Goal: Transaction & Acquisition: Purchase product/service

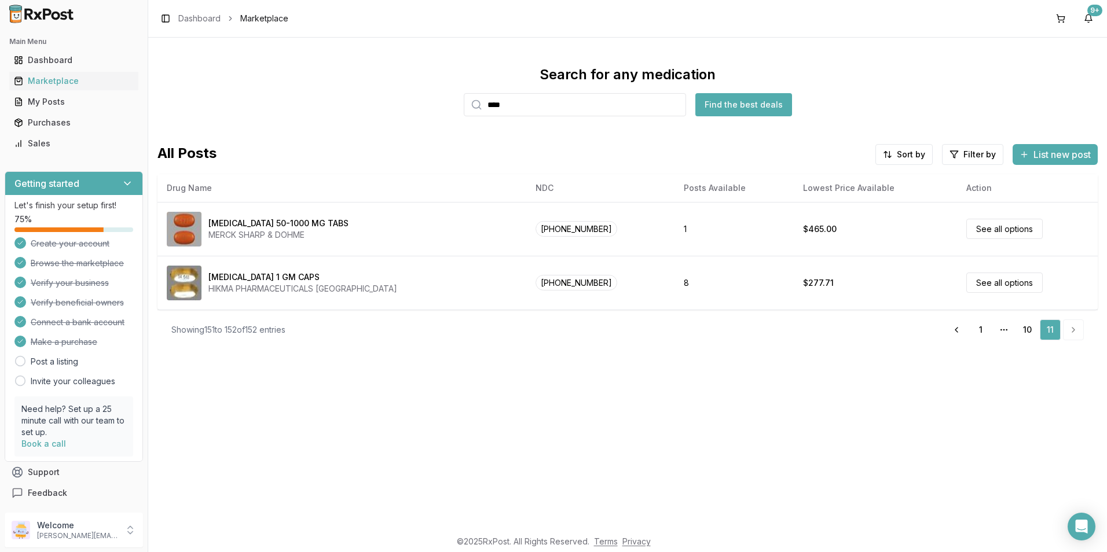
drag, startPoint x: 527, startPoint y: 107, endPoint x: 437, endPoint y: 104, distance: 91.0
click at [437, 104] on div "Search for any medication **** Find the best deals" at bounding box center [627, 90] width 940 height 51
type input "*******"
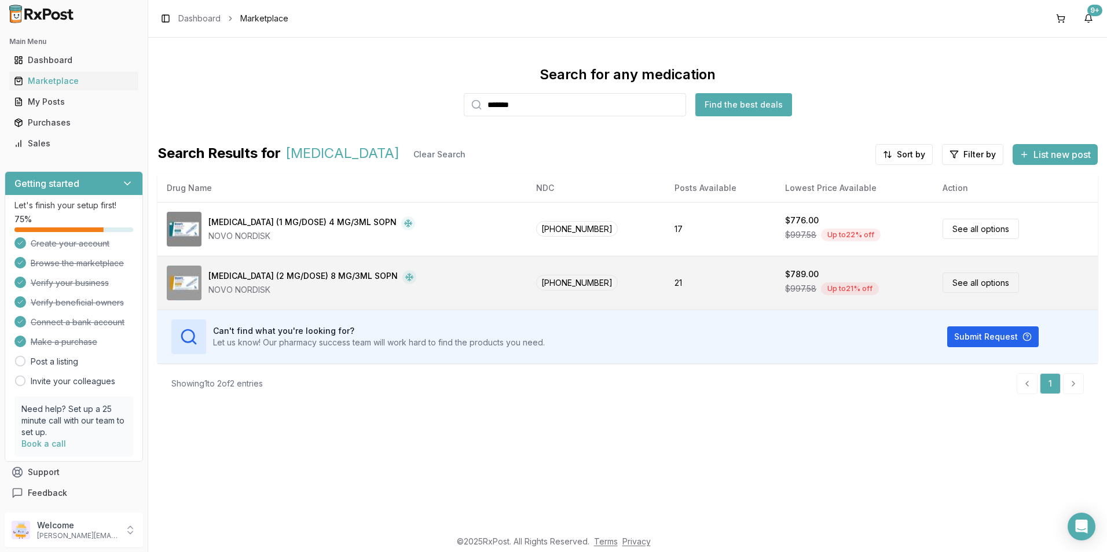
click at [950, 285] on link "See all options" at bounding box center [981, 283] width 76 height 20
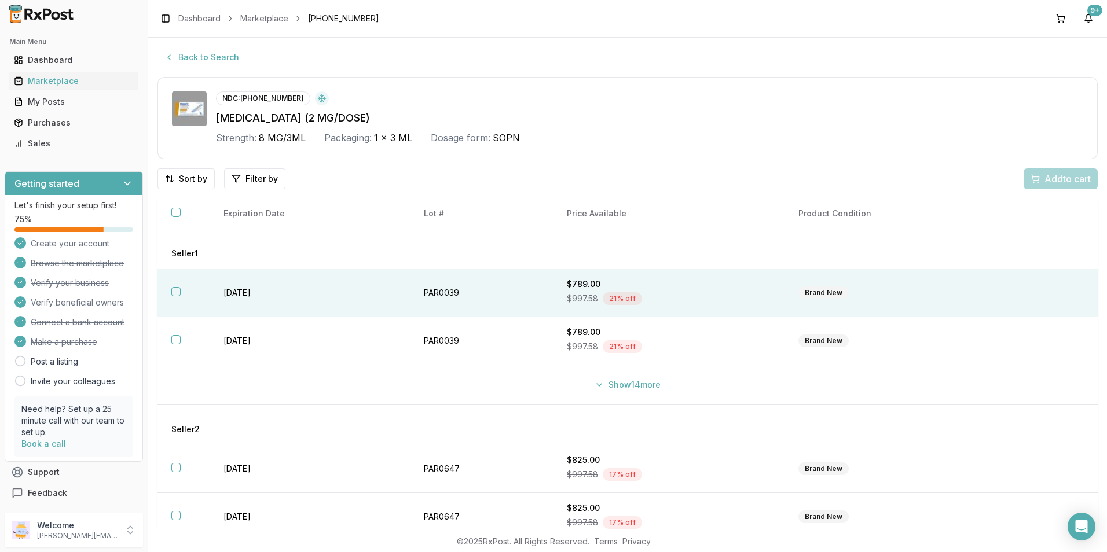
click at [178, 292] on button "button" at bounding box center [175, 291] width 9 height 9
click at [1058, 181] on span "Add 1 to cart" at bounding box center [1065, 179] width 50 height 14
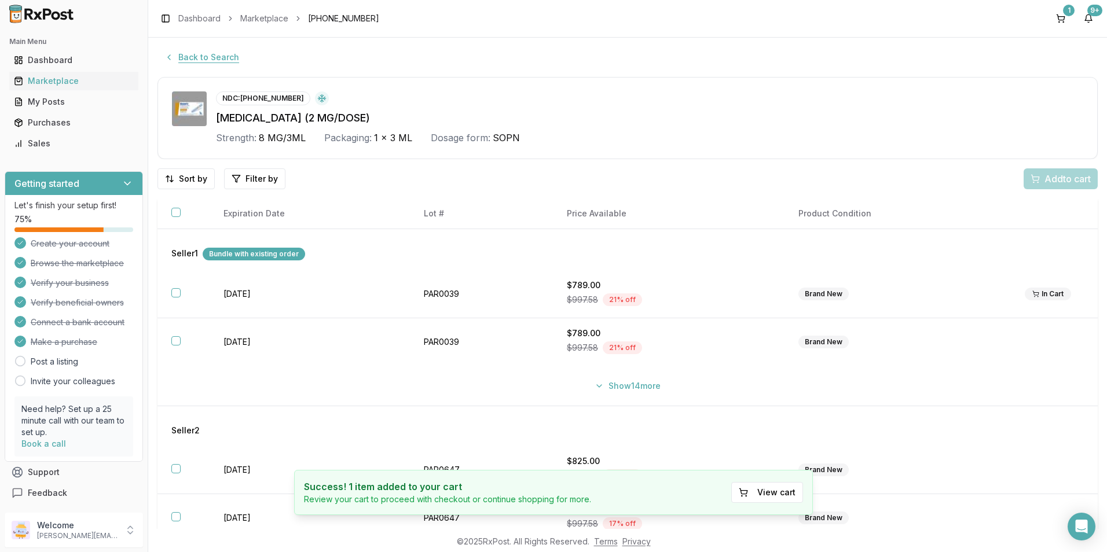
click at [189, 62] on button "Back to Search" at bounding box center [201, 57] width 89 height 21
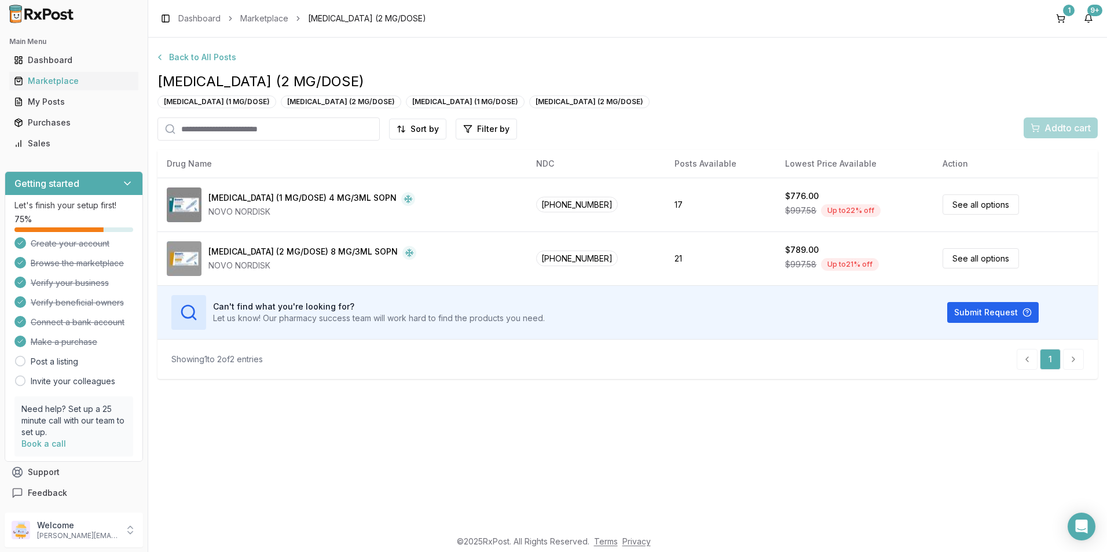
click at [194, 131] on input "search" at bounding box center [268, 129] width 222 height 23
type input "*******"
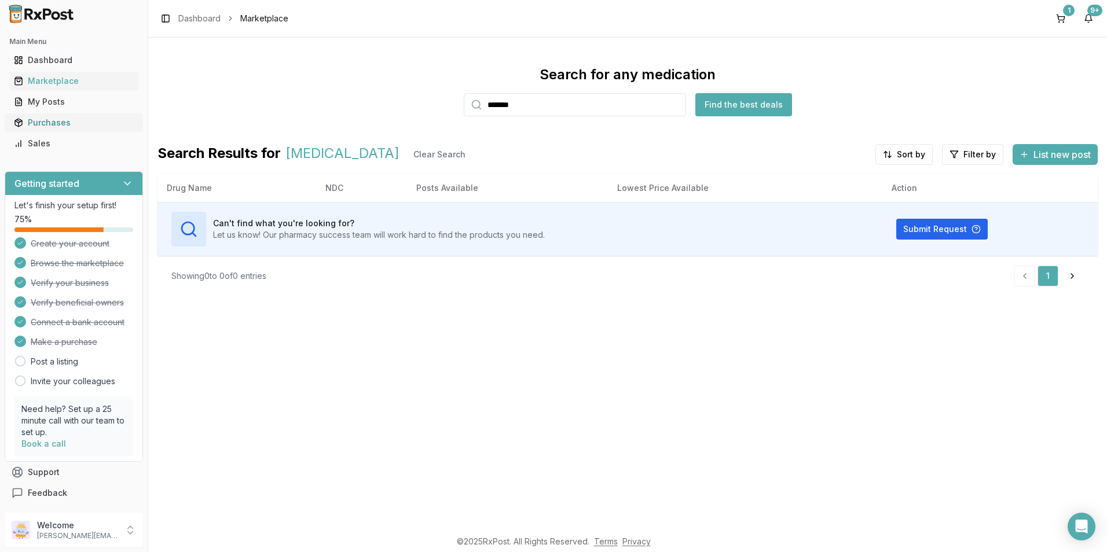
click at [53, 129] on link "Purchases" at bounding box center [73, 122] width 129 height 21
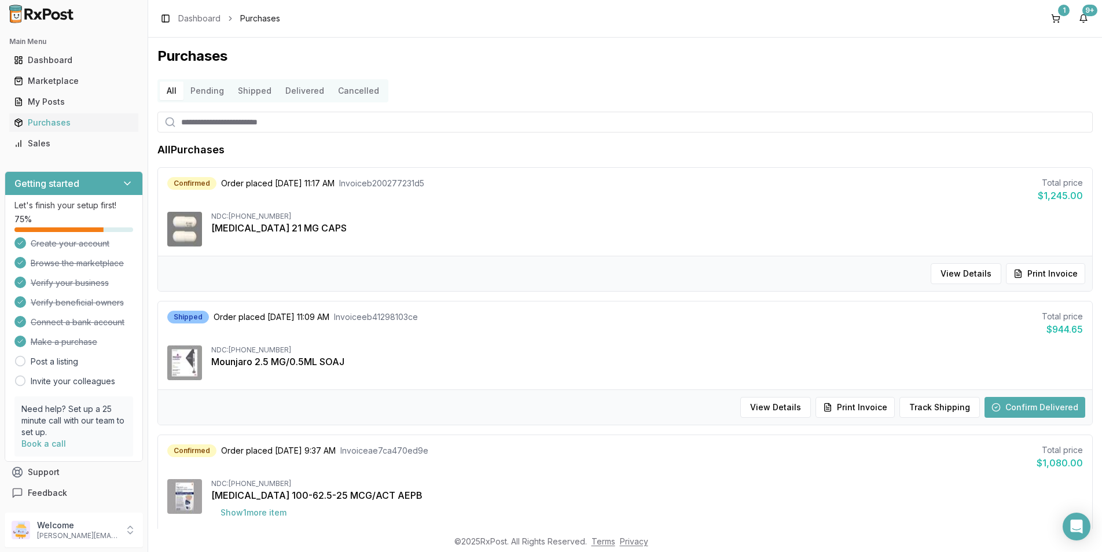
click at [231, 115] on input "search" at bounding box center [625, 122] width 936 height 21
click at [1057, 12] on button "1" at bounding box center [1056, 18] width 19 height 19
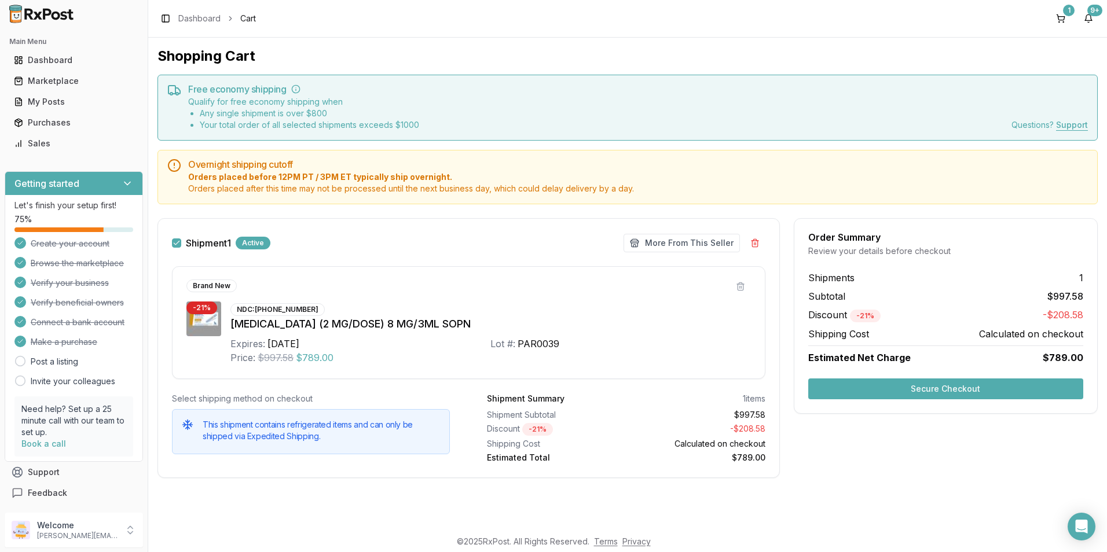
click at [863, 393] on button "Secure Checkout" at bounding box center [945, 389] width 275 height 21
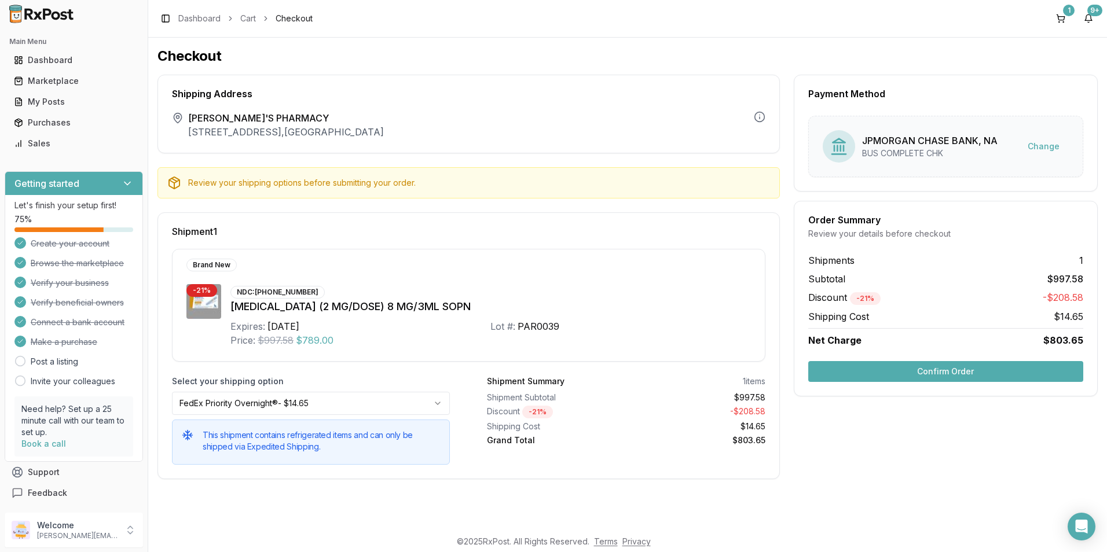
click at [850, 375] on button "Confirm Order" at bounding box center [945, 371] width 275 height 21
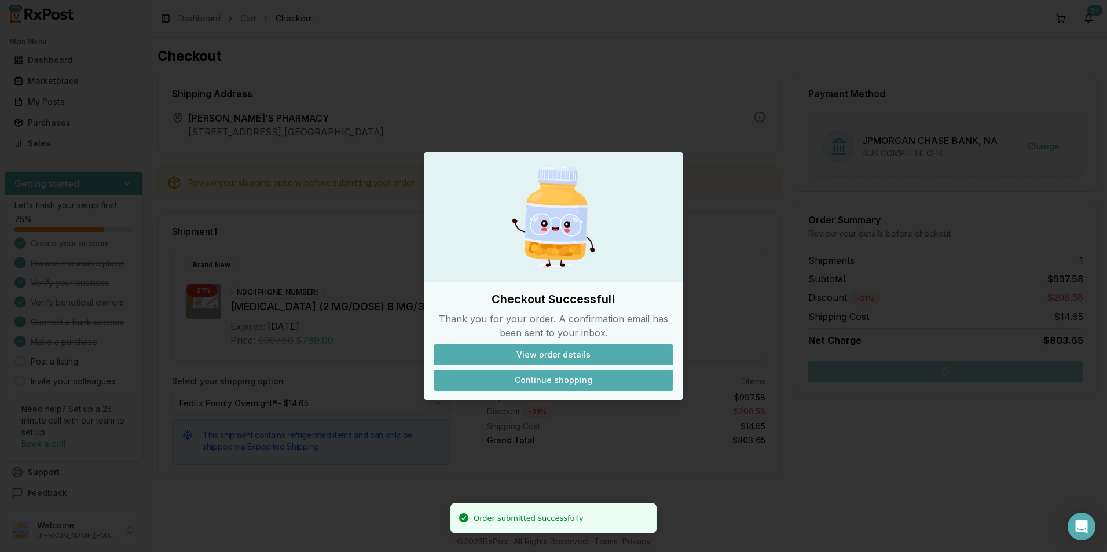
click at [538, 381] on button "Continue shopping" at bounding box center [554, 380] width 240 height 21
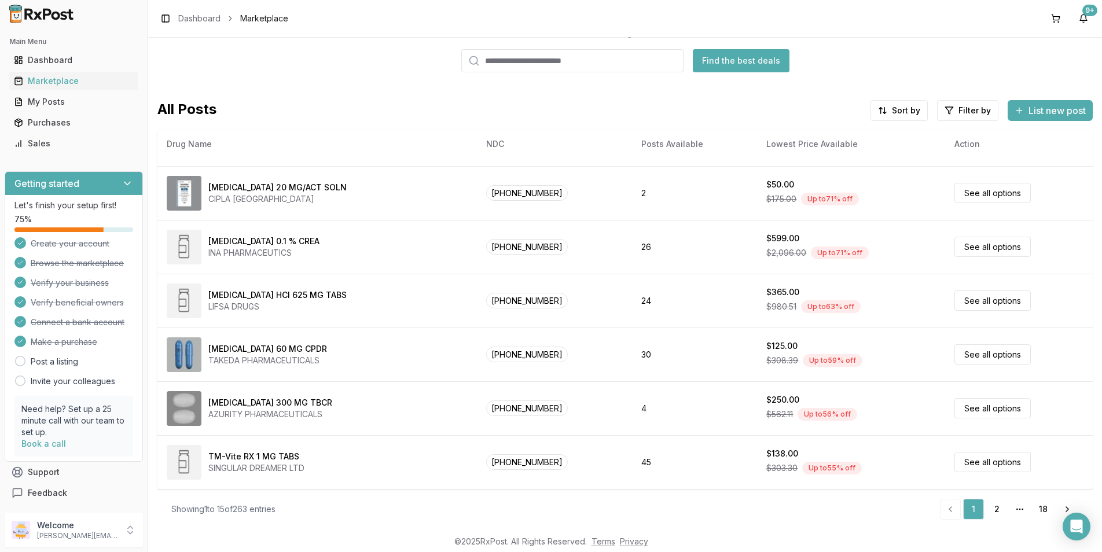
scroll to position [2, 0]
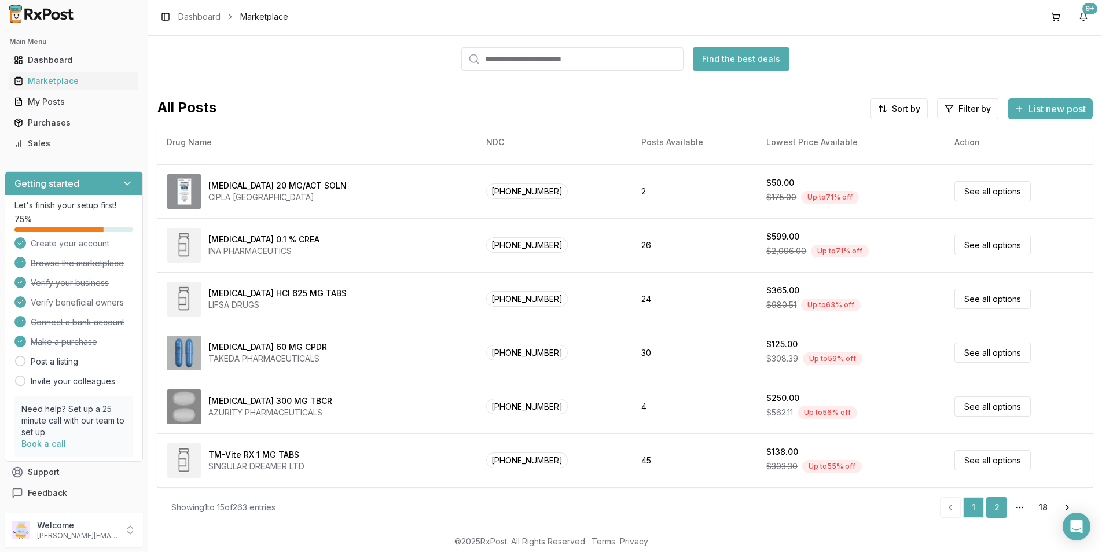
click at [993, 507] on link "2" at bounding box center [997, 507] width 21 height 21
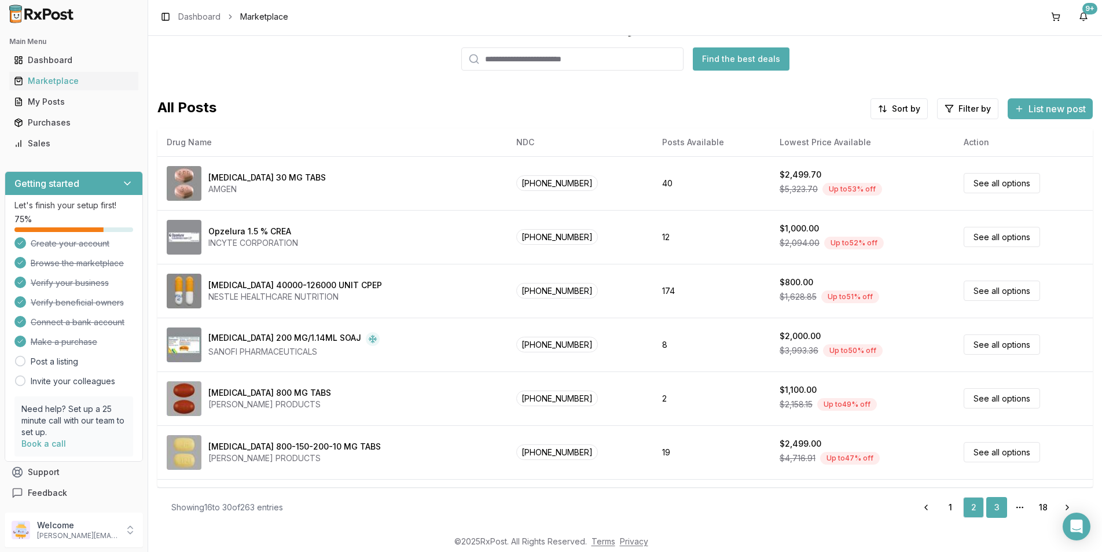
click at [995, 507] on link "3" at bounding box center [997, 507] width 21 height 21
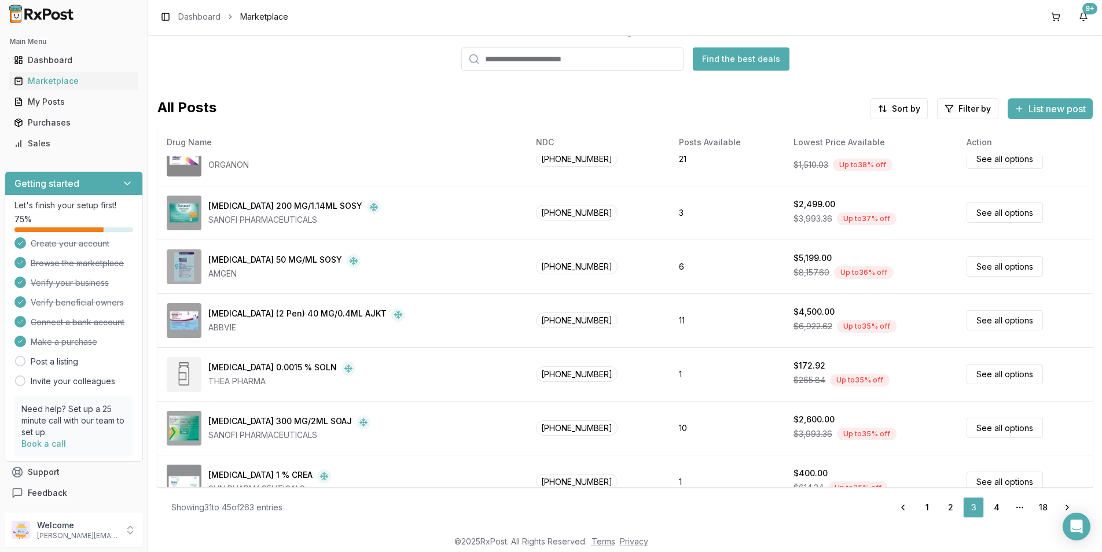
scroll to position [477, 0]
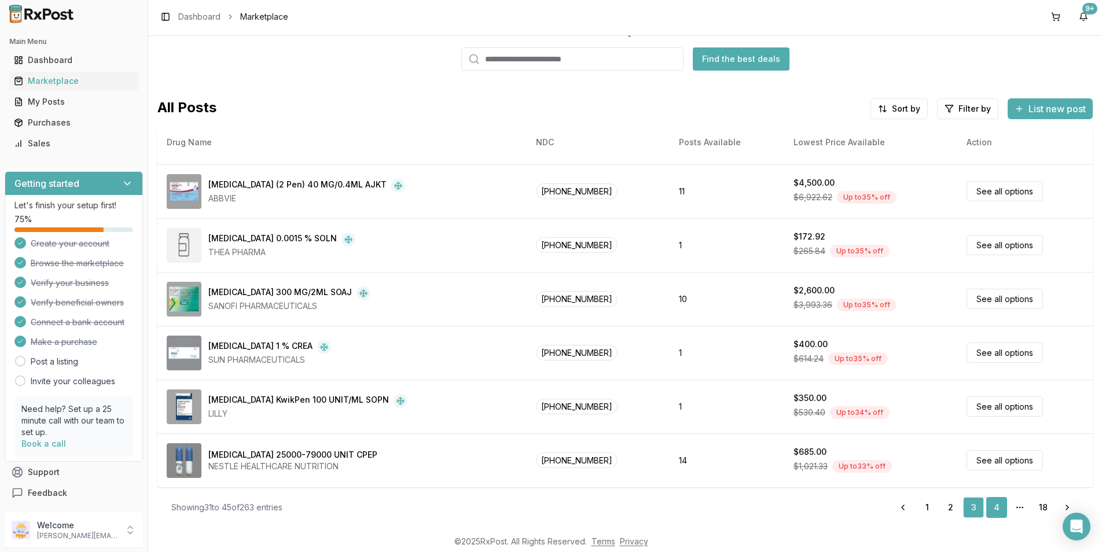
click at [993, 508] on link "4" at bounding box center [997, 507] width 21 height 21
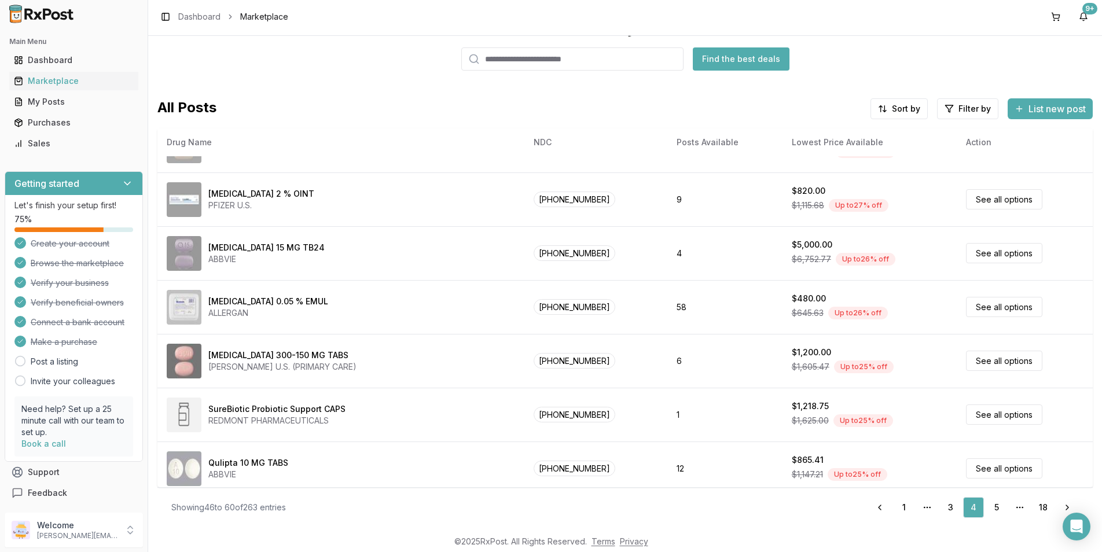
scroll to position [477, 0]
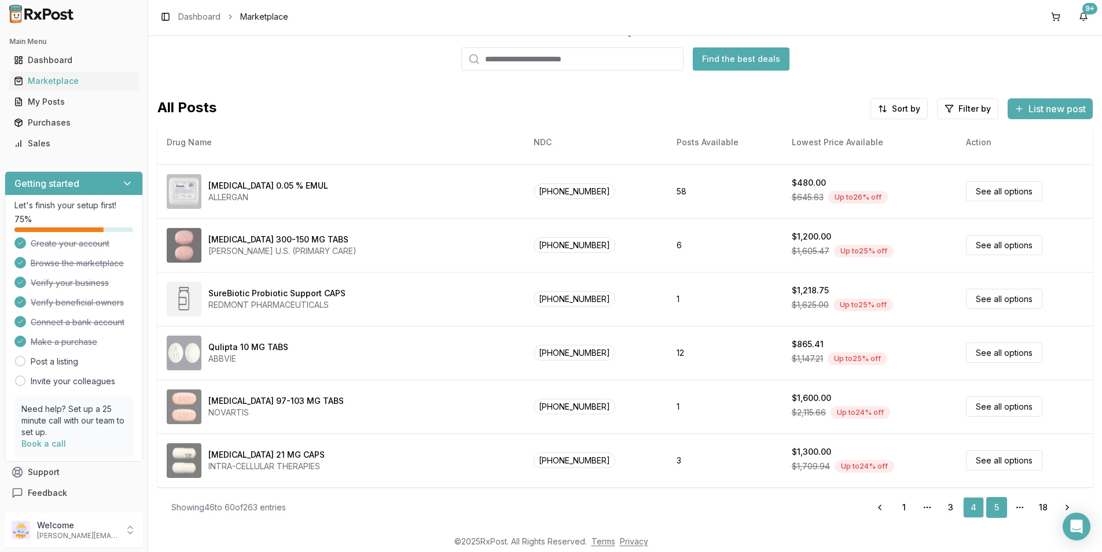
click at [990, 504] on link "5" at bounding box center [997, 507] width 21 height 21
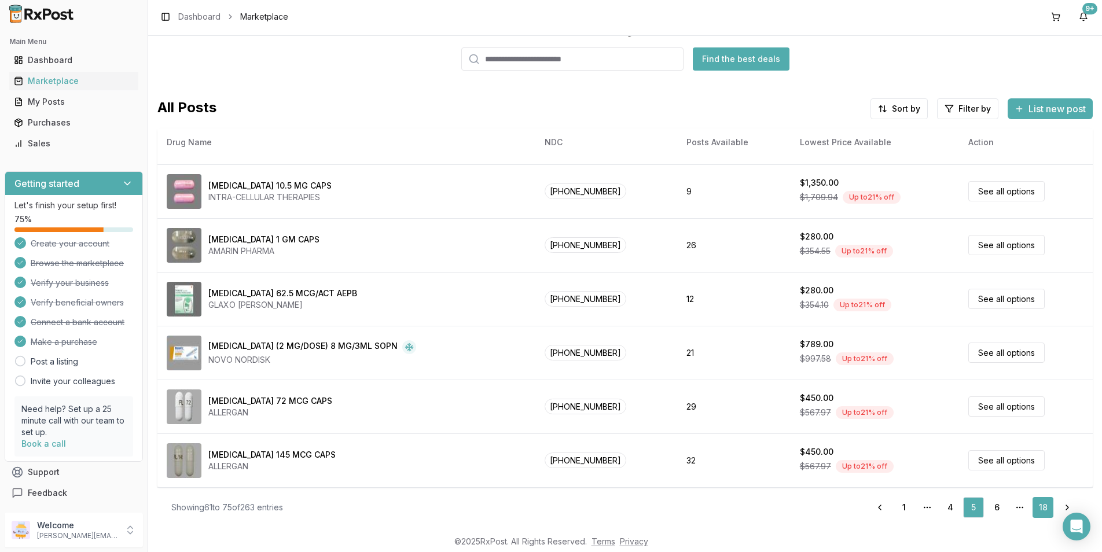
click at [1041, 503] on link "18" at bounding box center [1043, 507] width 21 height 21
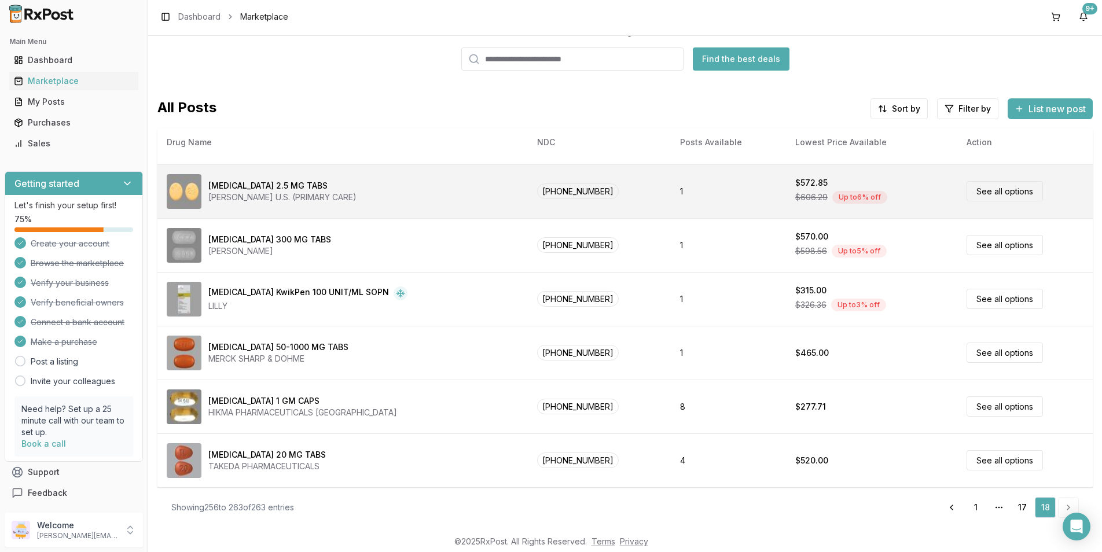
click at [707, 192] on td "1" at bounding box center [728, 191] width 115 height 54
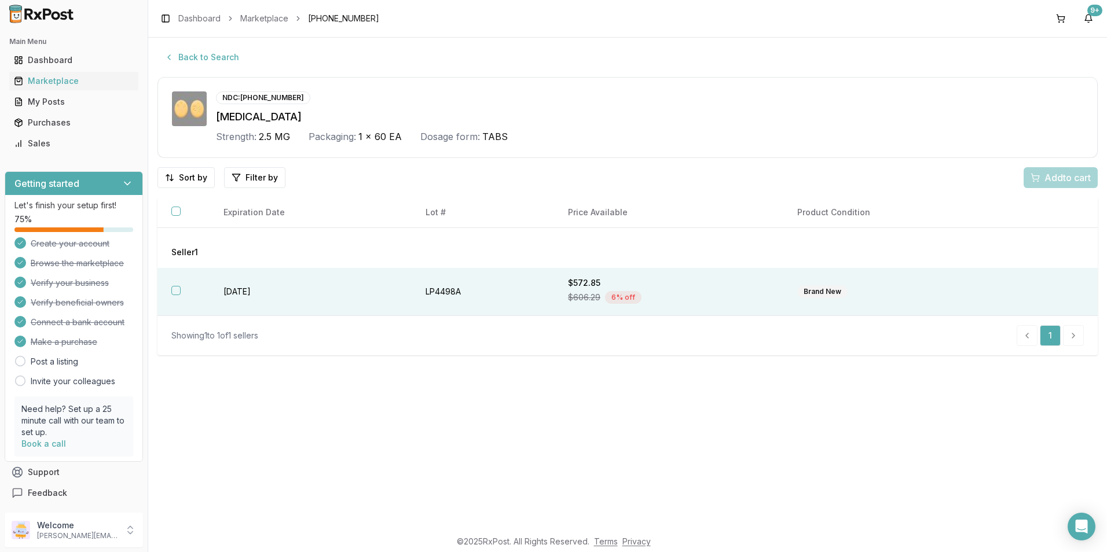
click at [177, 285] on th at bounding box center [183, 292] width 52 height 48
click at [1046, 167] on button "Add 1 to cart" at bounding box center [1059, 177] width 78 height 21
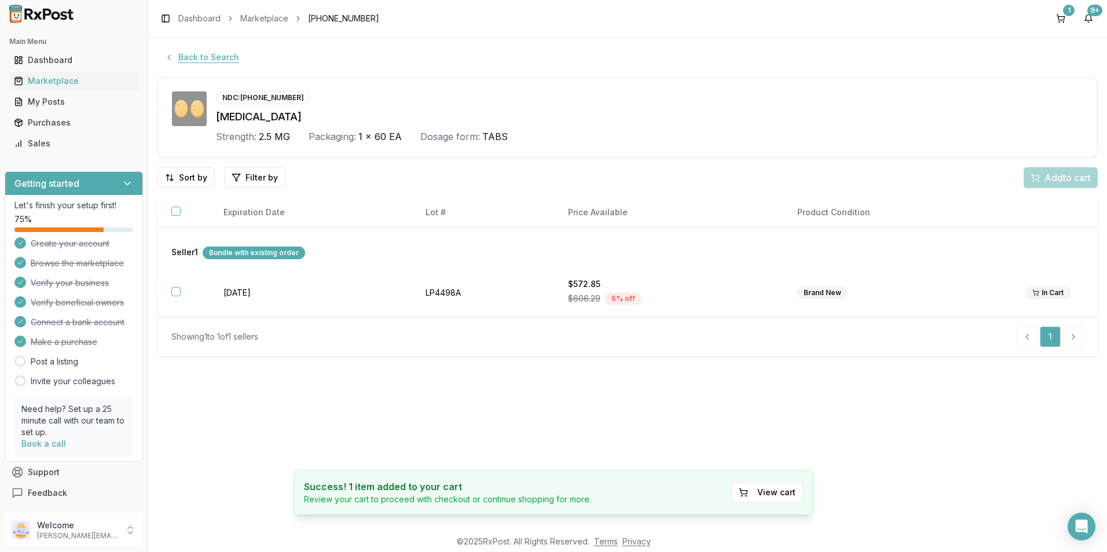
click at [187, 49] on button "Back to Search" at bounding box center [201, 57] width 89 height 21
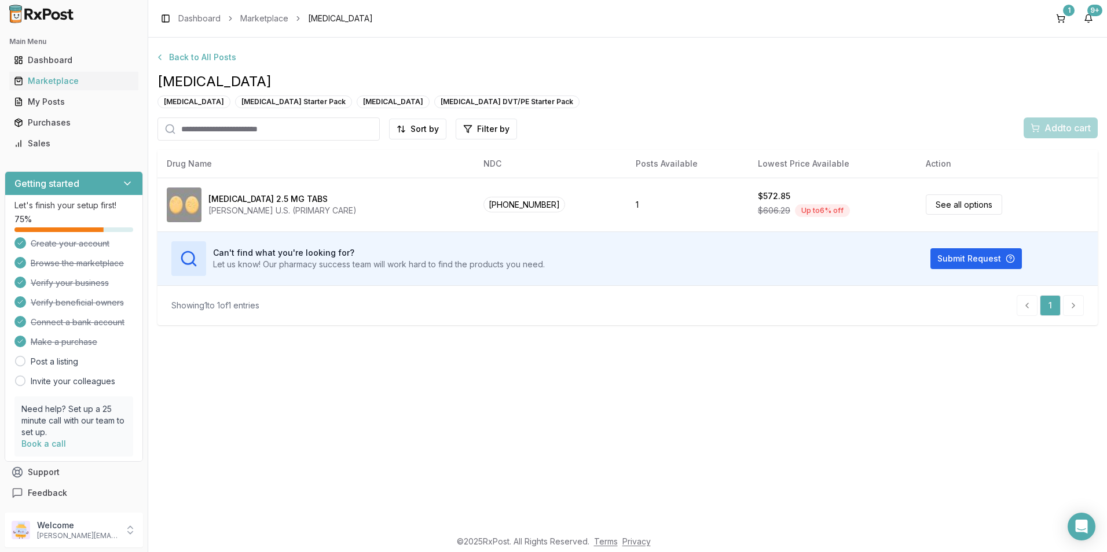
click at [213, 133] on input "search" at bounding box center [268, 129] width 222 height 23
type input "*******"
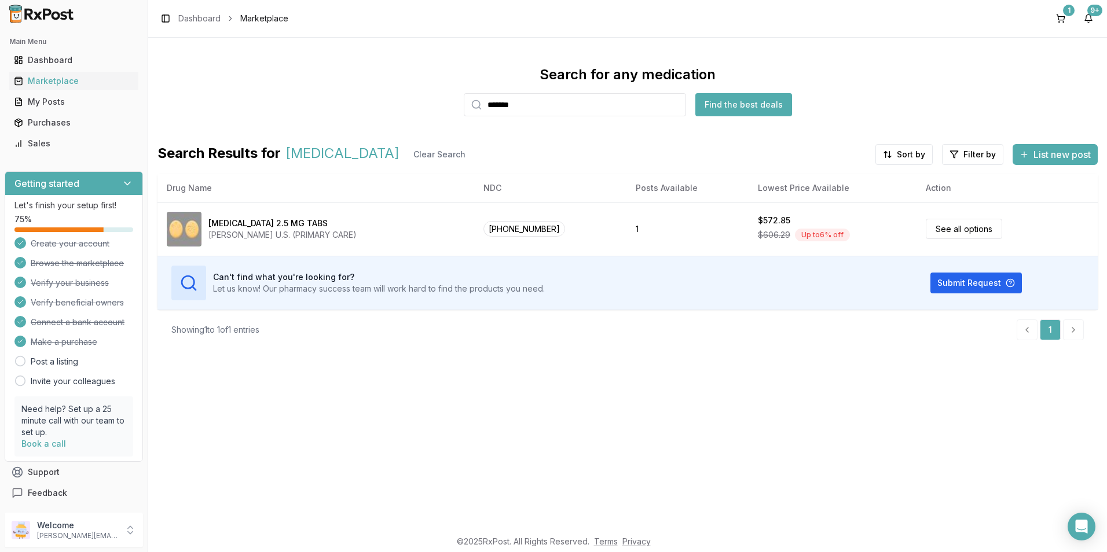
drag, startPoint x: 516, startPoint y: 105, endPoint x: 405, endPoint y: 104, distance: 111.2
click at [405, 104] on div "Search for any medication ******* Find the best deals" at bounding box center [627, 90] width 940 height 51
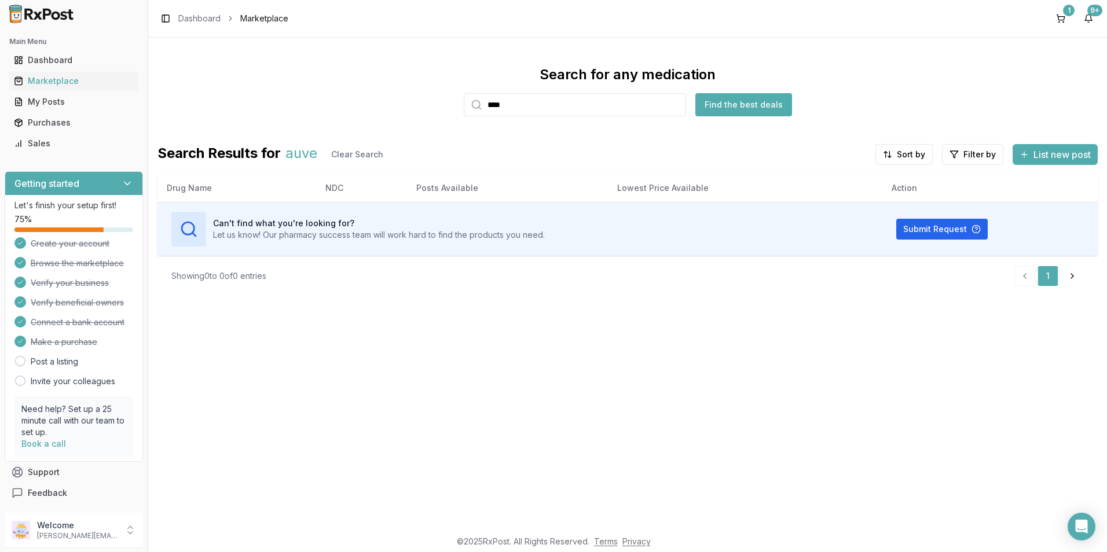
drag, startPoint x: 518, startPoint y: 112, endPoint x: 468, endPoint y: 112, distance: 49.8
click at [468, 112] on div "****" at bounding box center [575, 104] width 222 height 23
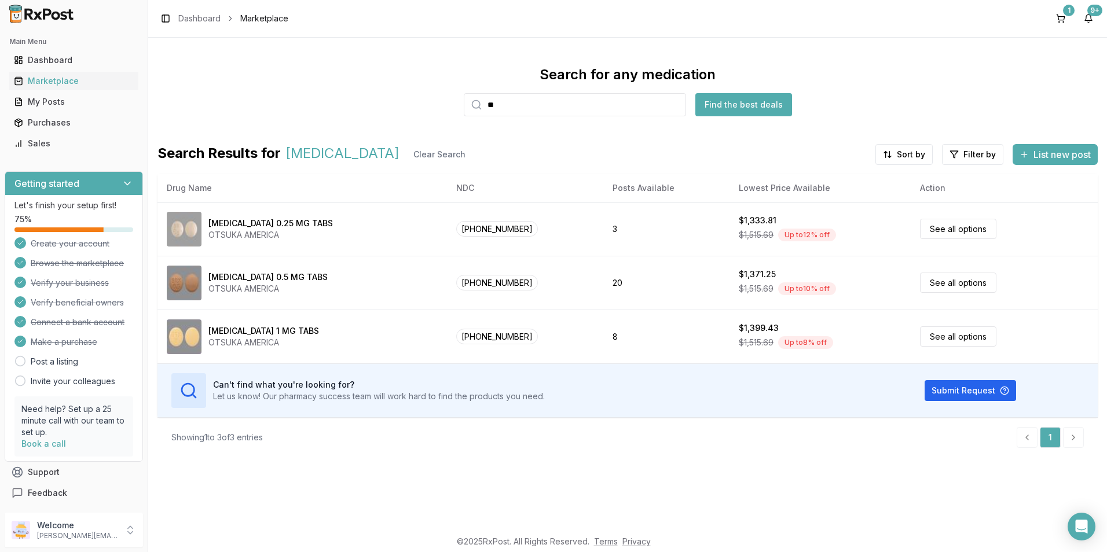
type input "*"
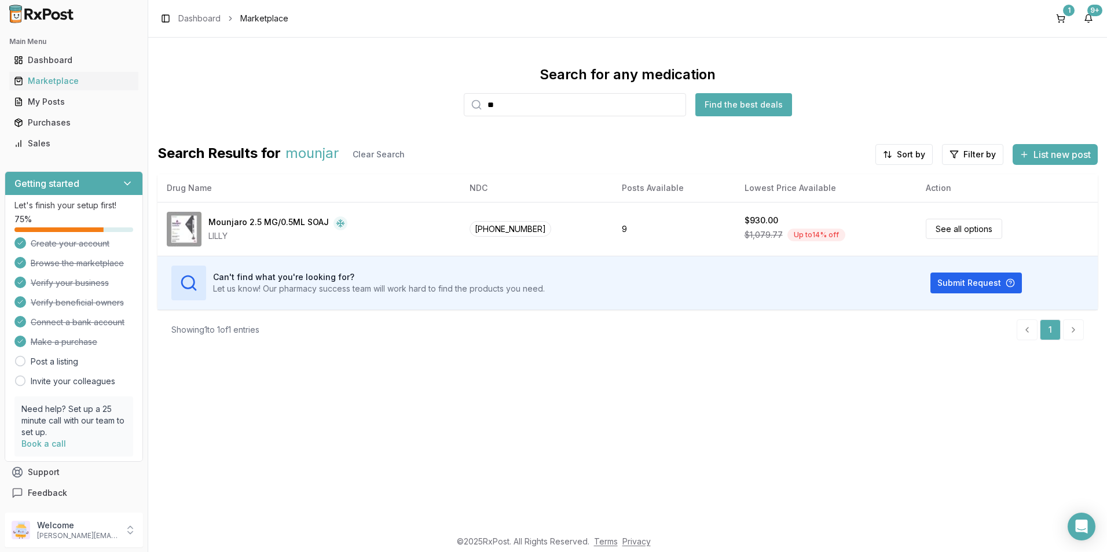
type input "*"
type input "*****"
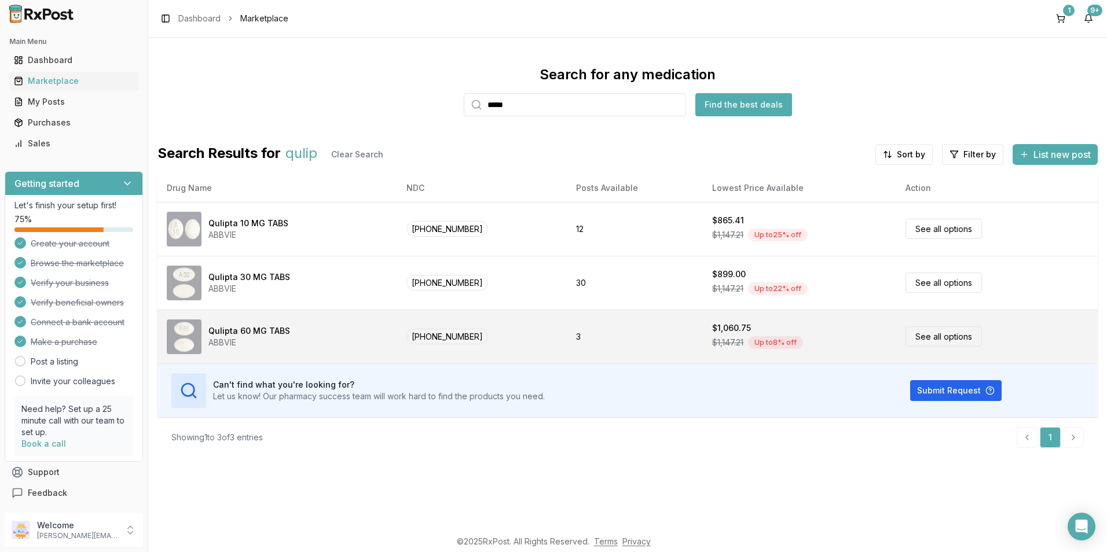
click at [322, 328] on div "Qulipta 60 MG TABS ABBVIE" at bounding box center [277, 337] width 221 height 35
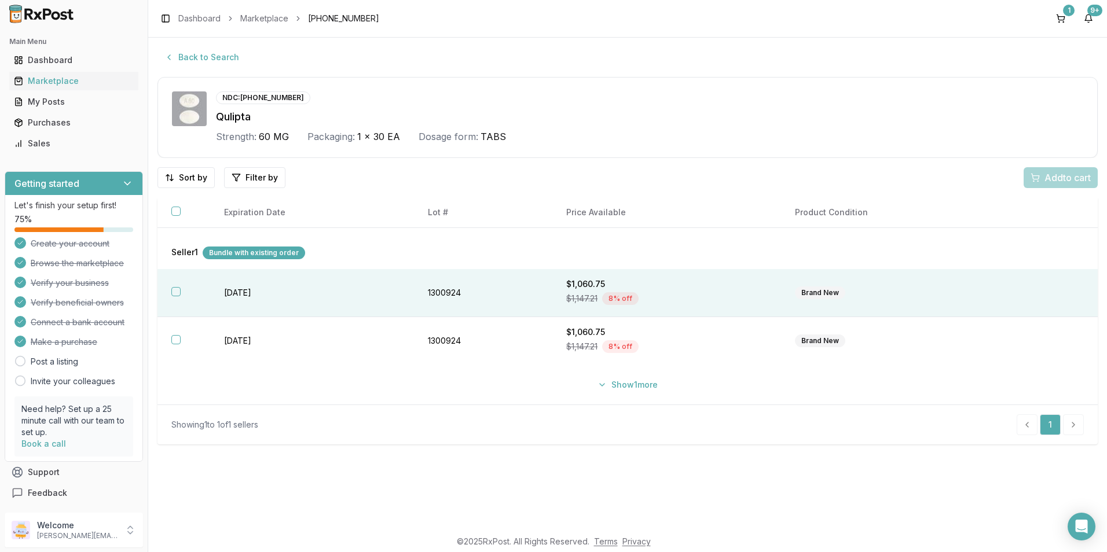
click at [175, 291] on button "button" at bounding box center [175, 291] width 9 height 9
click at [1058, 175] on span "Add 1 to cart" at bounding box center [1065, 178] width 50 height 14
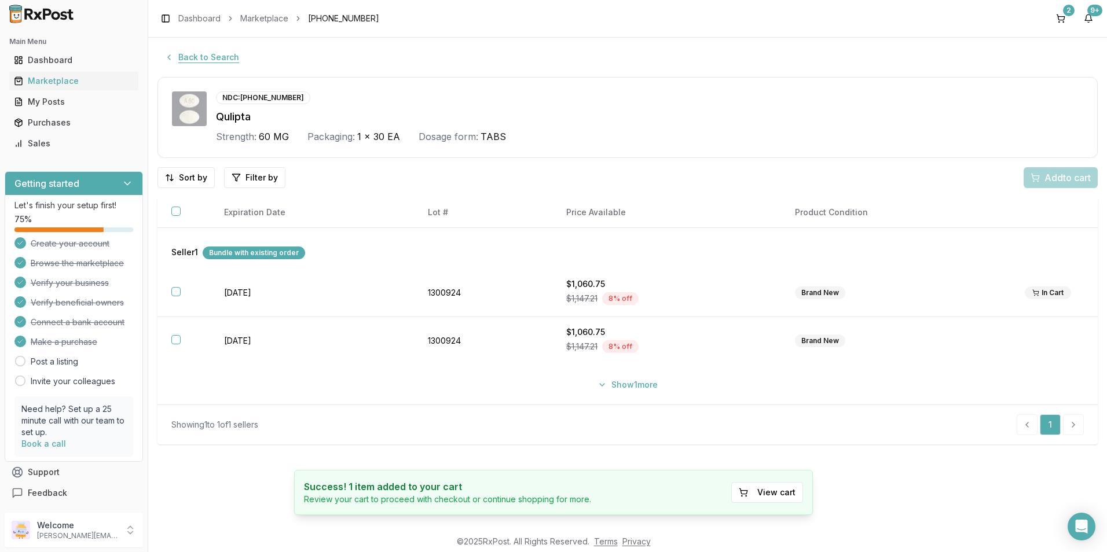
click at [211, 61] on button "Back to Search" at bounding box center [201, 57] width 89 height 21
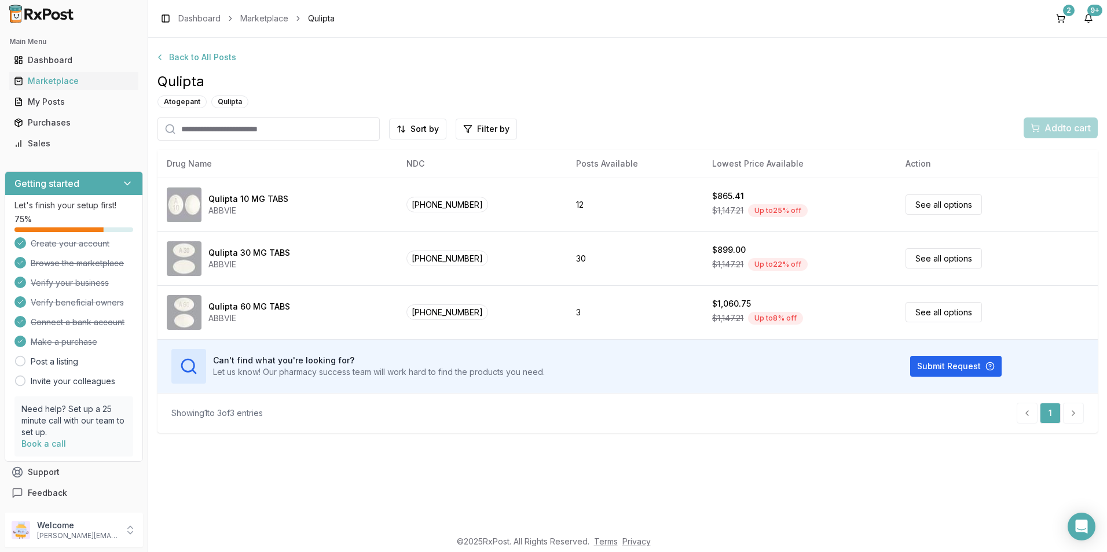
click at [190, 135] on input "search" at bounding box center [268, 129] width 222 height 23
type input "******"
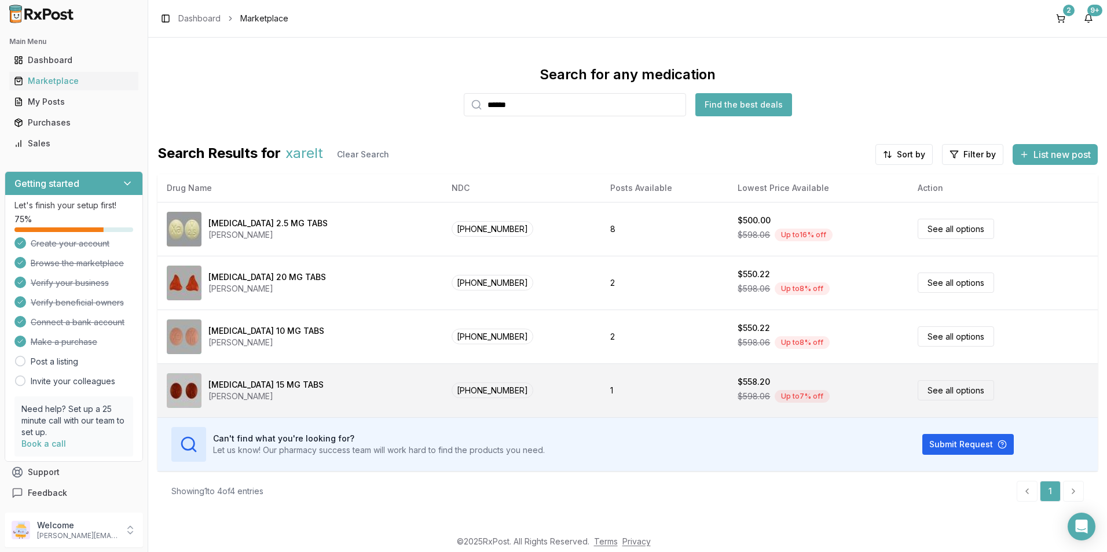
click at [738, 386] on div "$558.20" at bounding box center [754, 382] width 32 height 12
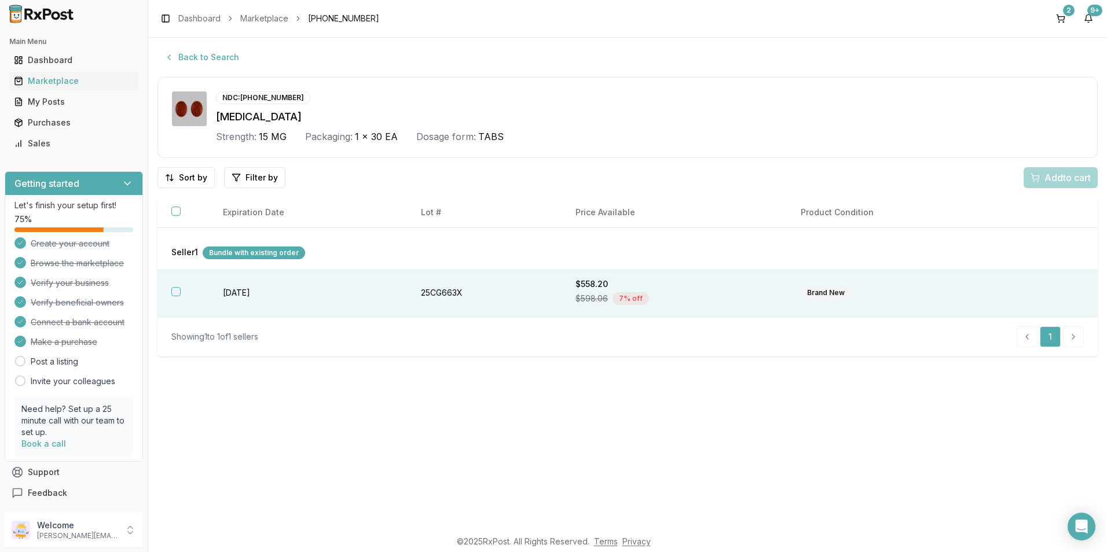
click at [176, 290] on button "button" at bounding box center [175, 291] width 9 height 9
click at [1057, 177] on span "Add 1 to cart" at bounding box center [1065, 178] width 50 height 14
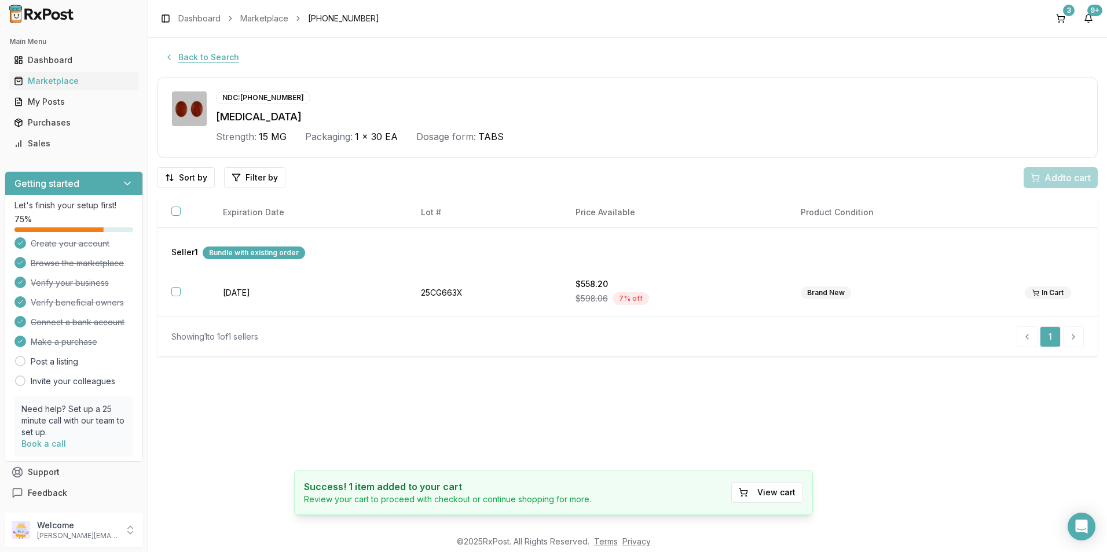
click at [213, 61] on button "Back to Search" at bounding box center [201, 57] width 89 height 21
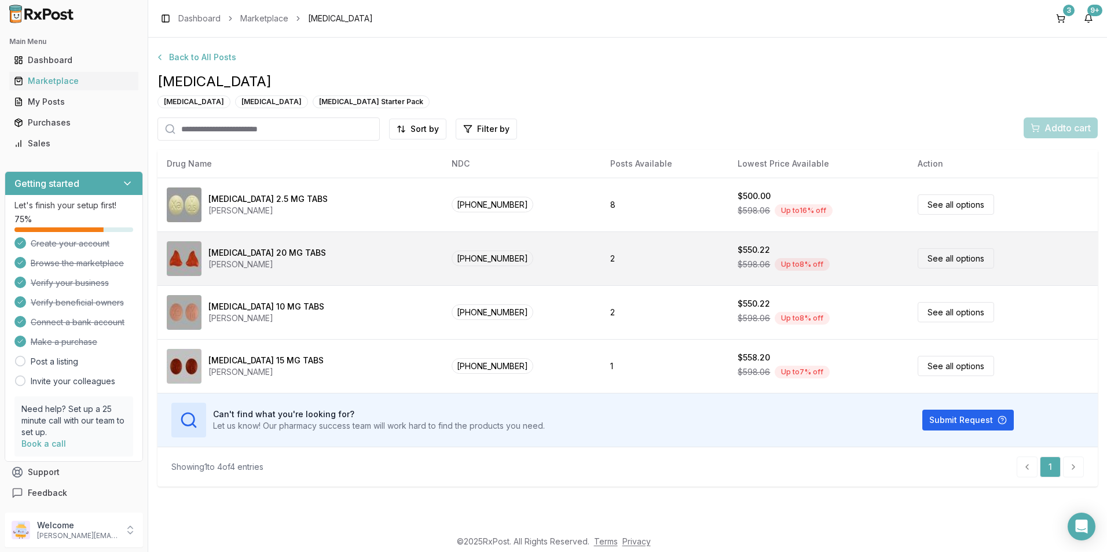
click at [263, 260] on div "[PERSON_NAME]" at bounding box center [267, 265] width 118 height 12
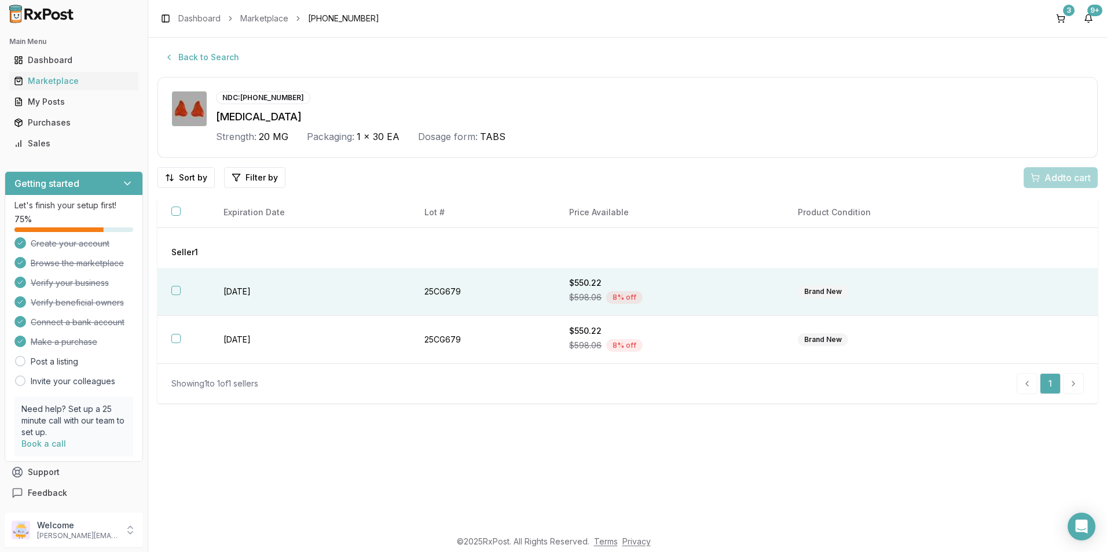
click at [179, 291] on button "button" at bounding box center [175, 290] width 9 height 9
click at [1069, 185] on button "Add 1 to cart" at bounding box center [1059, 177] width 78 height 21
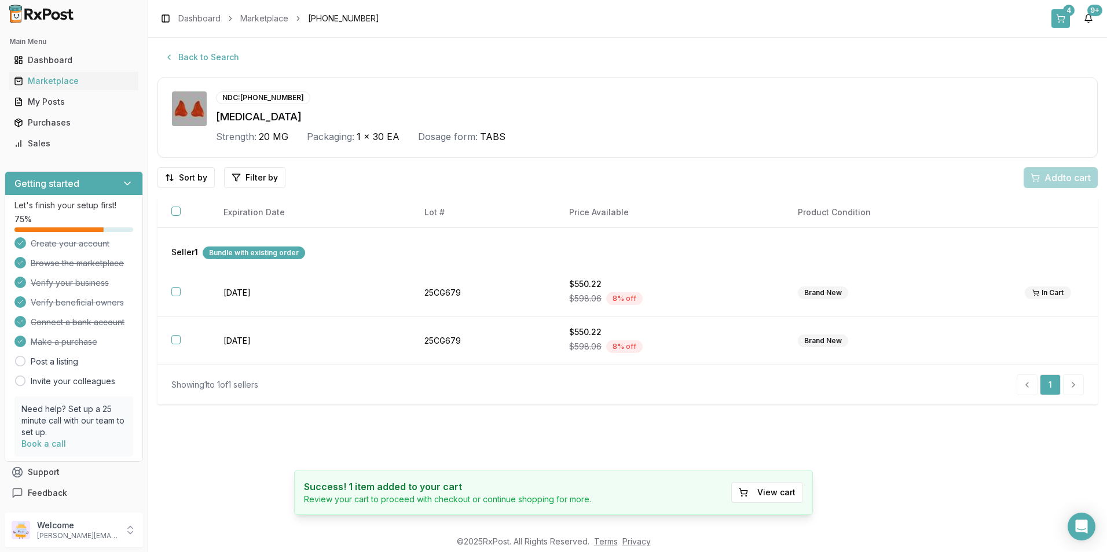
click at [1068, 13] on div "4" at bounding box center [1069, 11] width 12 height 12
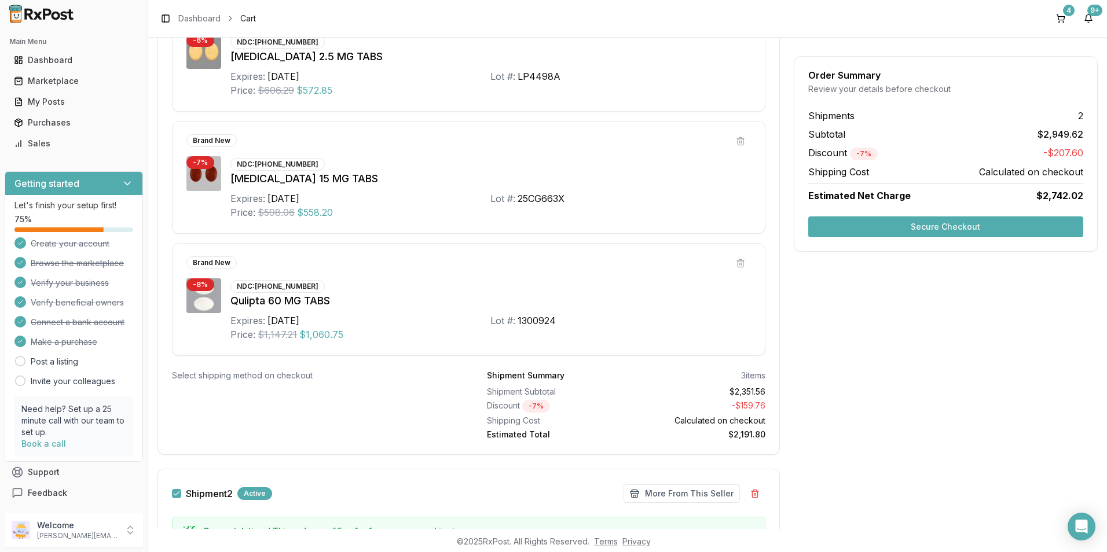
scroll to position [347, 0]
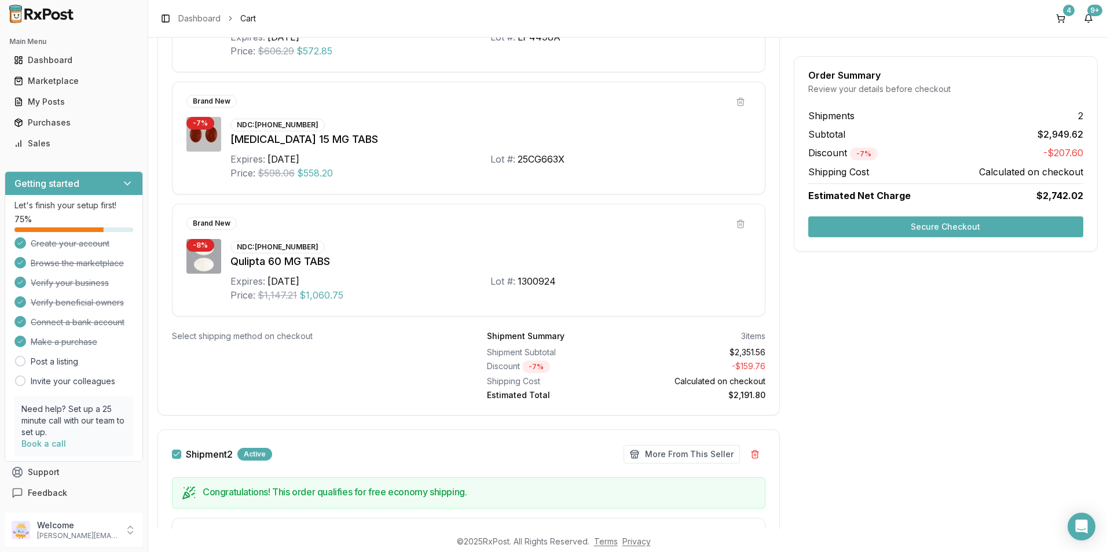
click at [918, 227] on button "Secure Checkout" at bounding box center [945, 227] width 275 height 21
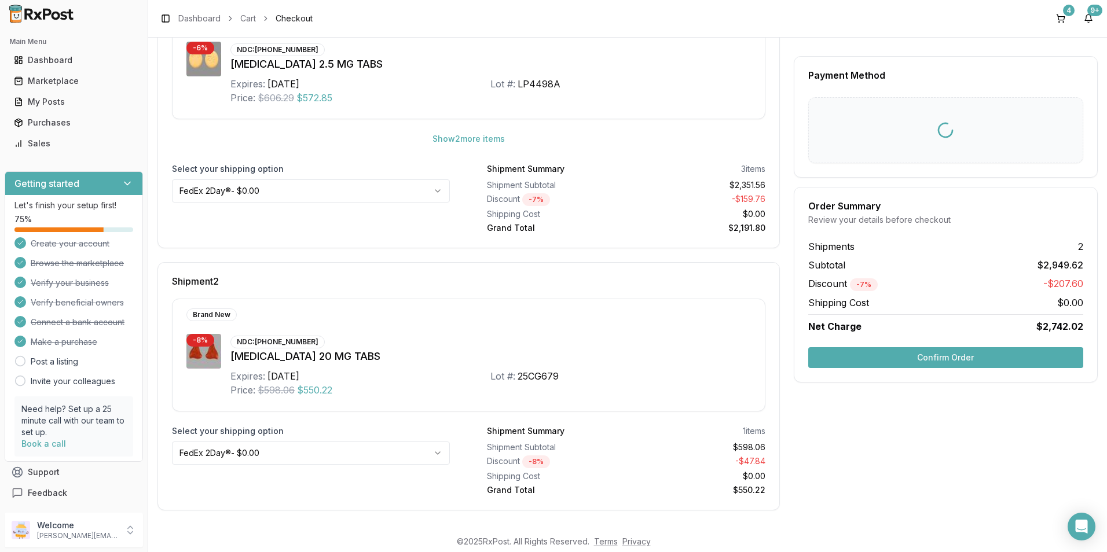
scroll to position [9, 0]
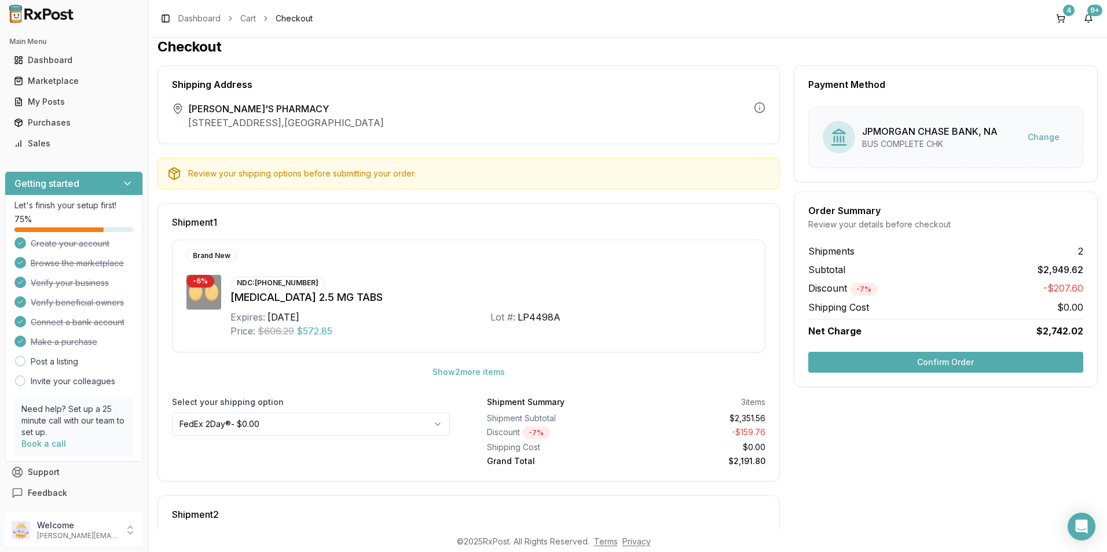
click at [918, 364] on button "Confirm Order" at bounding box center [945, 362] width 275 height 21
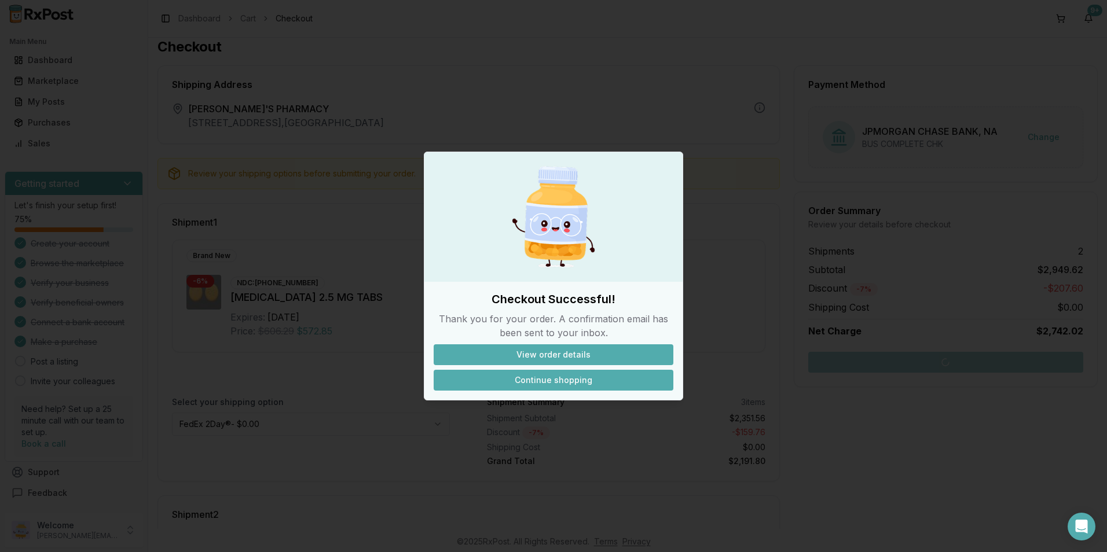
click at [553, 382] on button "Continue shopping" at bounding box center [554, 380] width 240 height 21
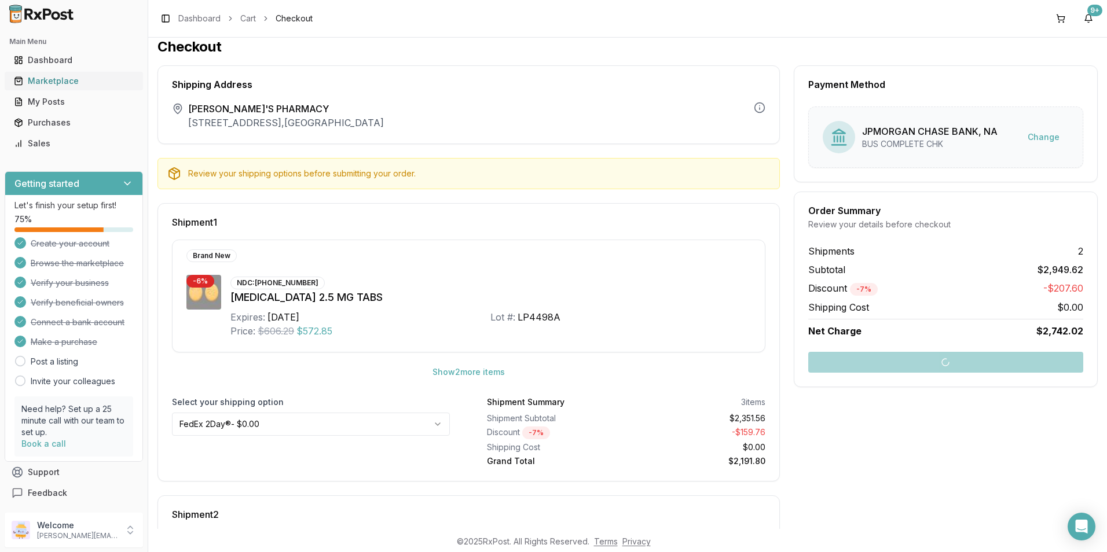
drag, startPoint x: 38, startPoint y: 76, endPoint x: 53, endPoint y: 76, distance: 15.6
click at [38, 76] on div "Marketplace" at bounding box center [74, 81] width 120 height 12
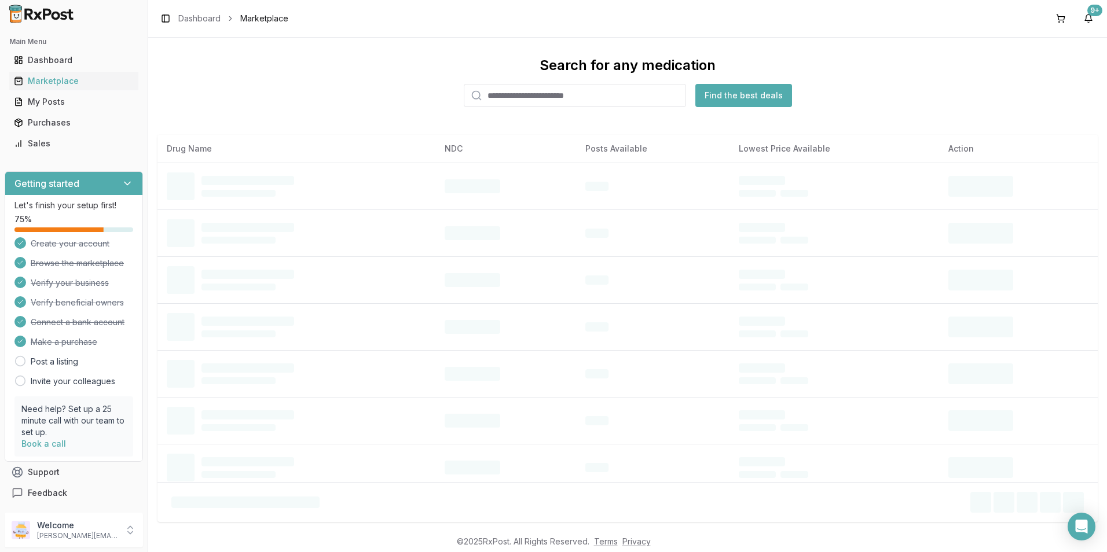
click at [499, 95] on input "search" at bounding box center [575, 95] width 222 height 23
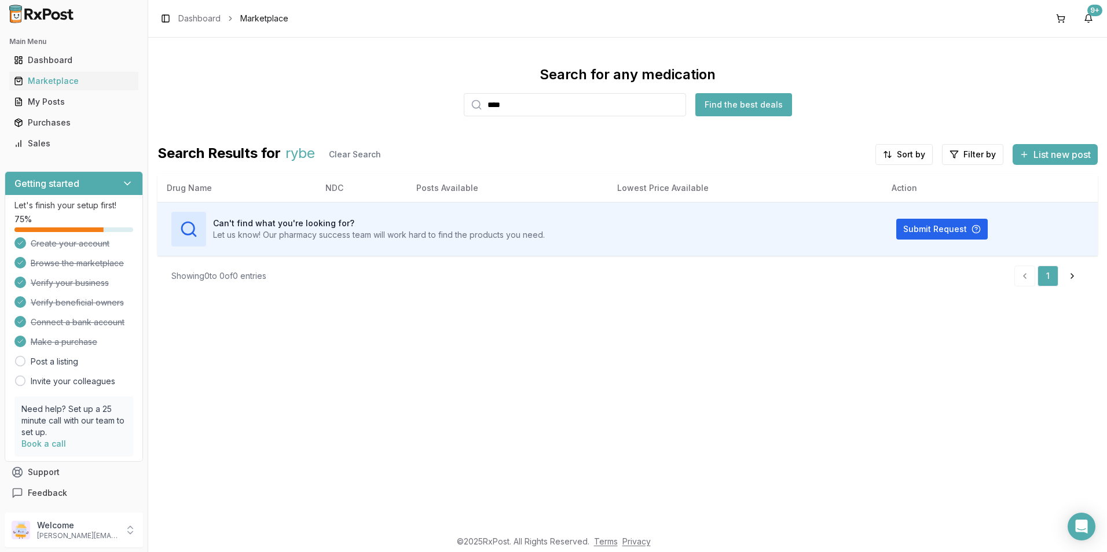
drag, startPoint x: 543, startPoint y: 109, endPoint x: 435, endPoint y: 113, distance: 107.8
click at [426, 109] on div "Search for any medication **** Find the best deals" at bounding box center [627, 90] width 940 height 51
type input "*********"
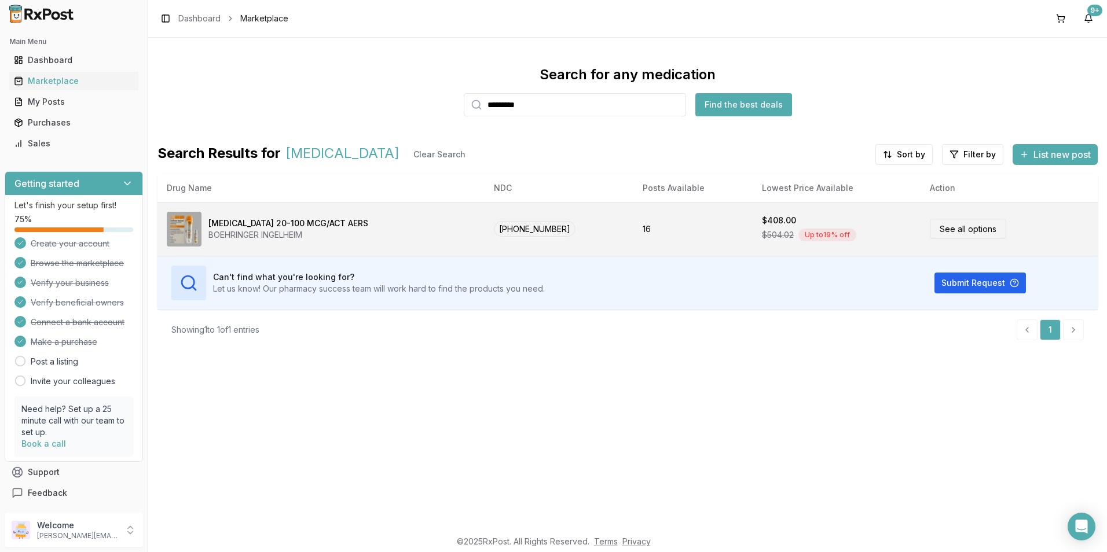
click at [233, 231] on div "BOEHRINGER INGELHEIM" at bounding box center [288, 235] width 160 height 12
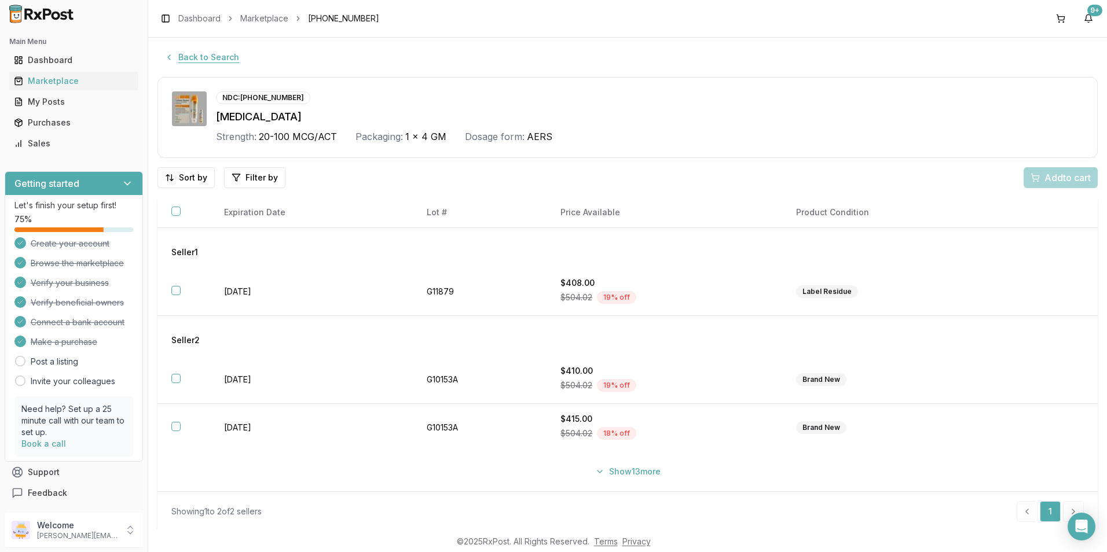
click at [178, 57] on button "Back to Search" at bounding box center [201, 57] width 89 height 21
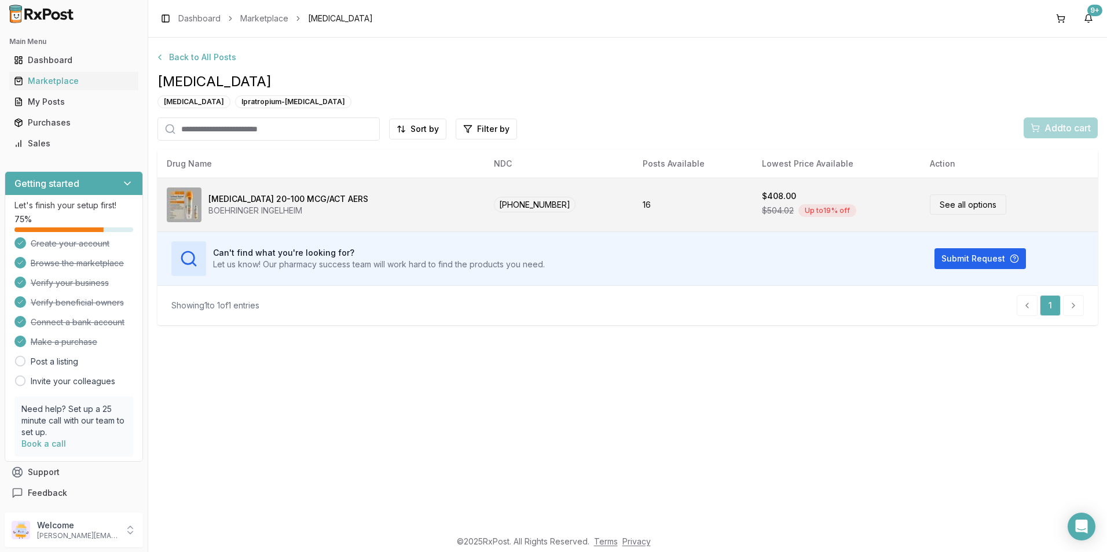
click at [949, 206] on link "See all options" at bounding box center [968, 205] width 76 height 20
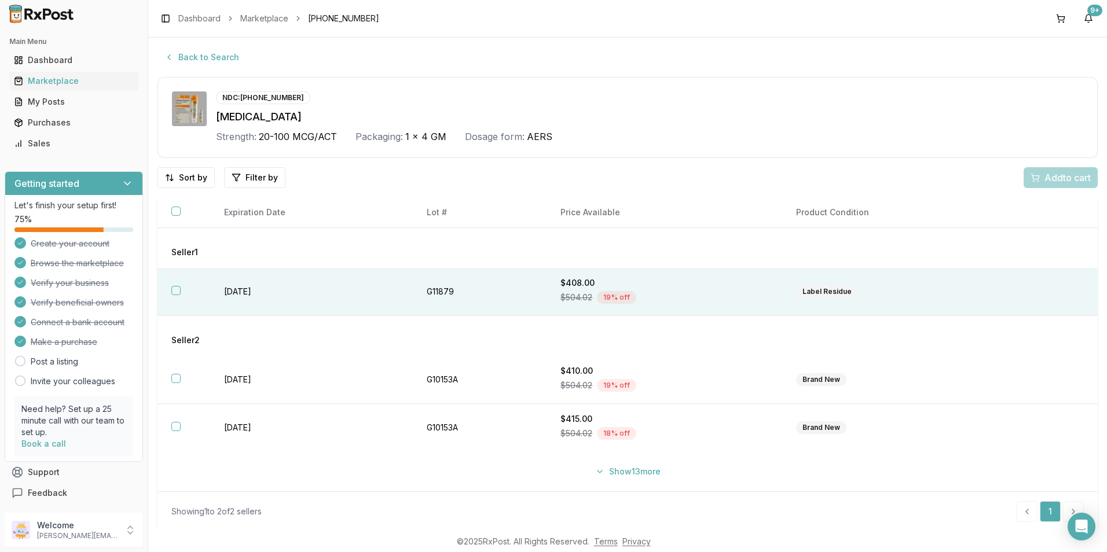
click at [179, 288] on button "button" at bounding box center [175, 290] width 9 height 9
click at [1059, 170] on button "Add 1 to cart" at bounding box center [1059, 177] width 78 height 21
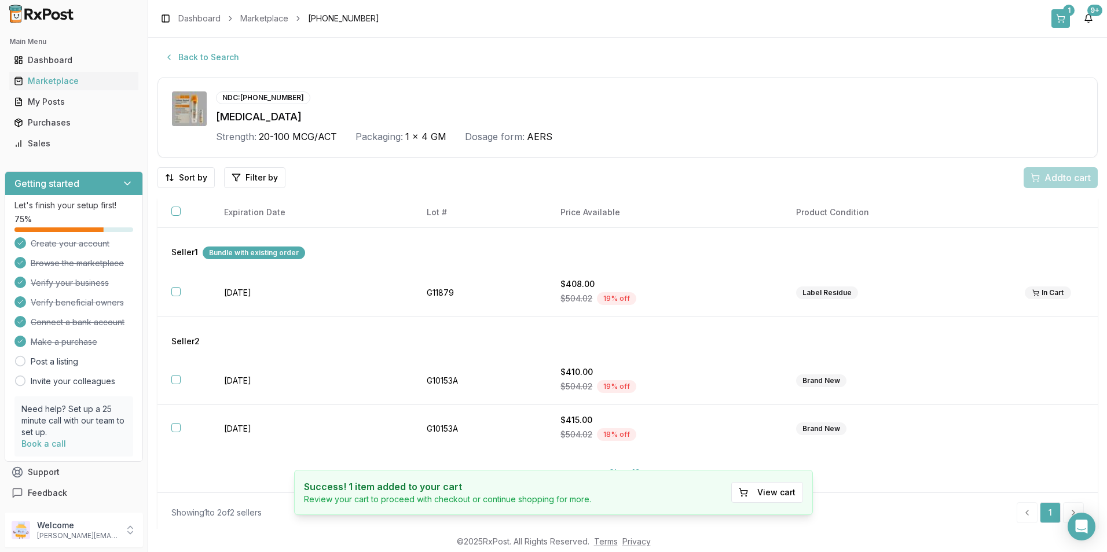
click at [1060, 17] on button "1" at bounding box center [1060, 18] width 19 height 19
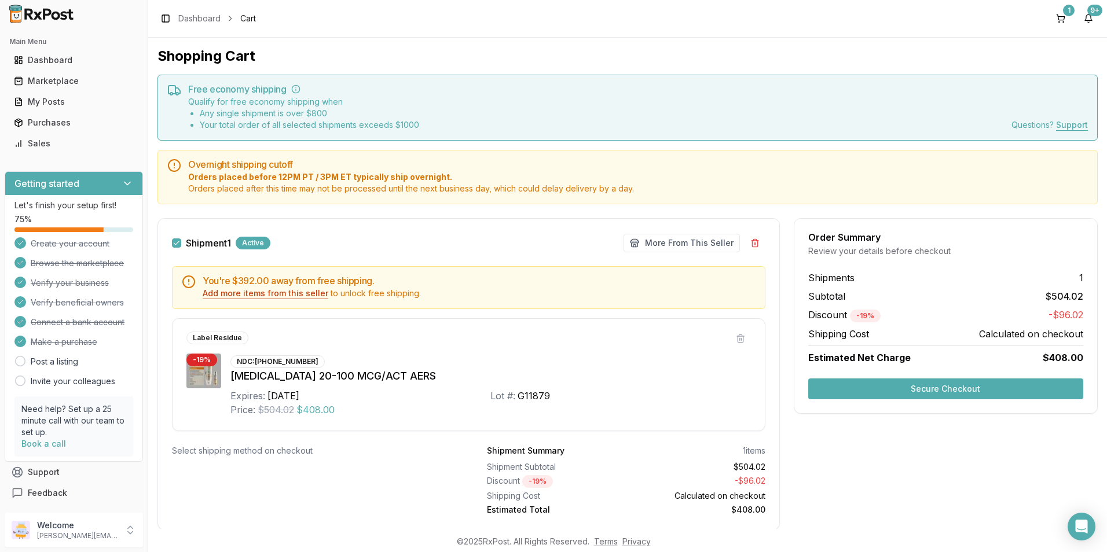
click at [238, 293] on button "Add more items from this seller" at bounding box center [266, 294] width 126 height 12
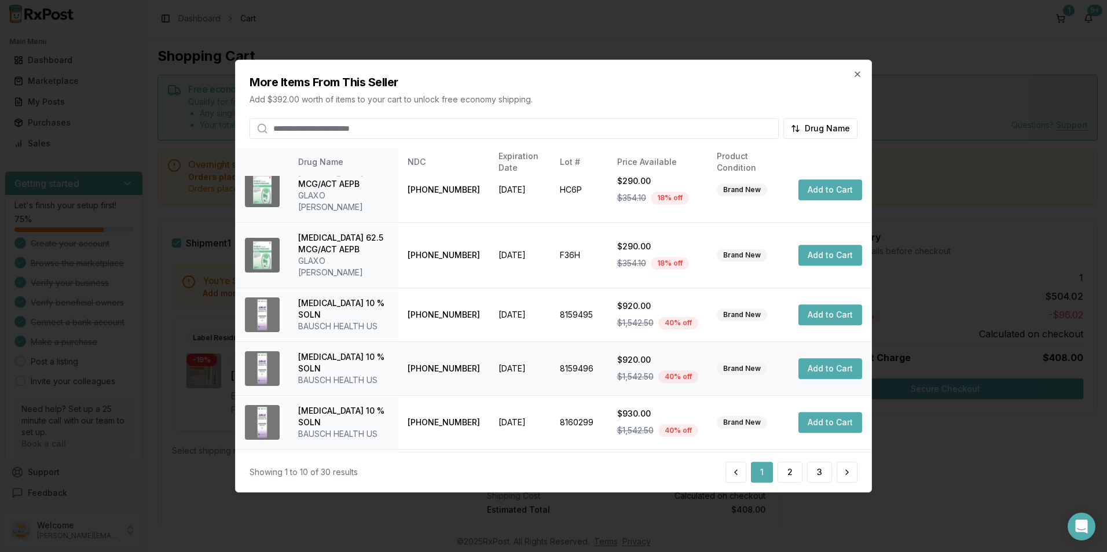
scroll to position [274, 0]
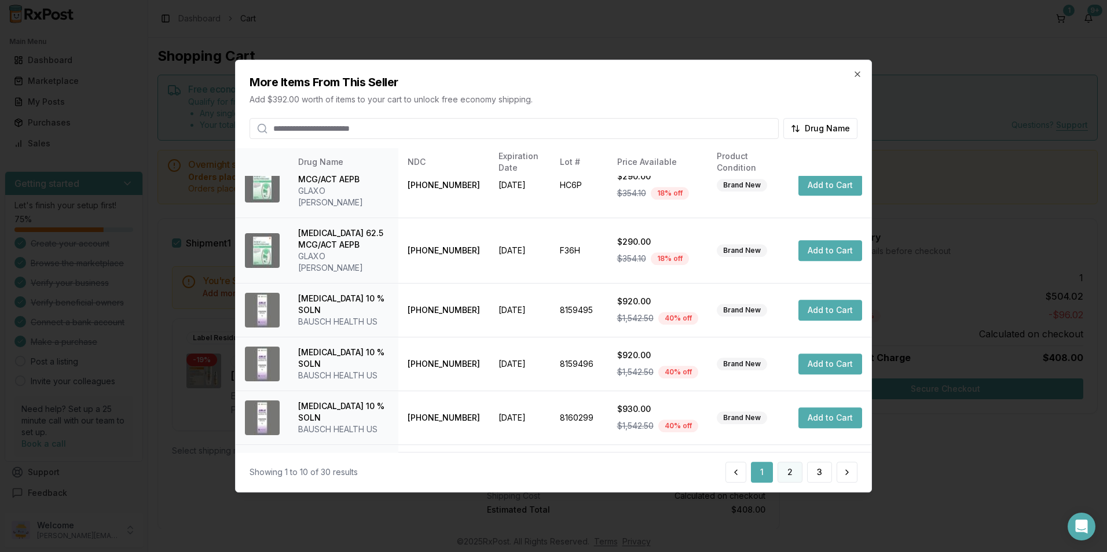
click at [787, 469] on button "2" at bounding box center [790, 472] width 25 height 21
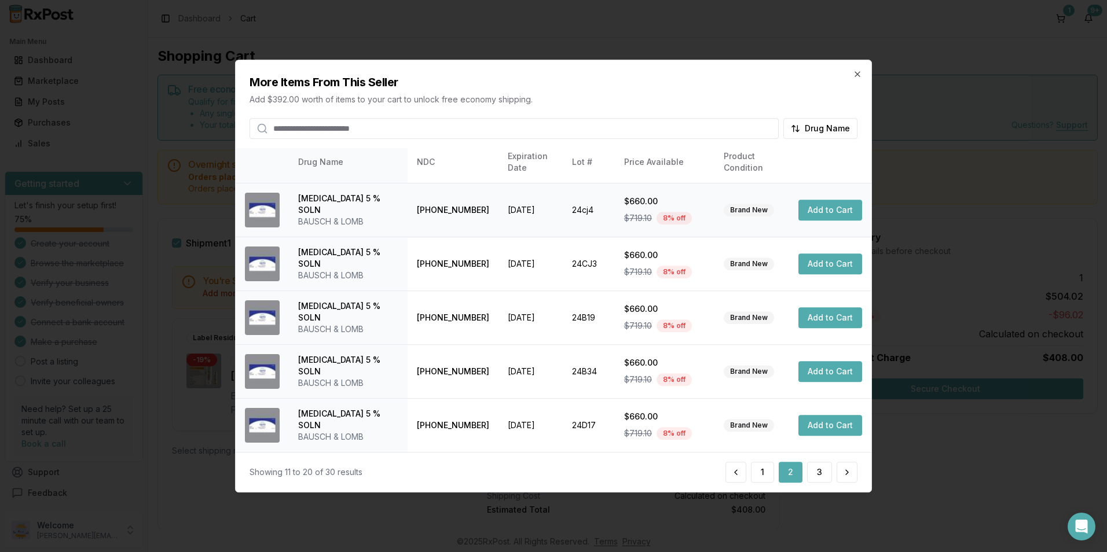
scroll to position [204, 0]
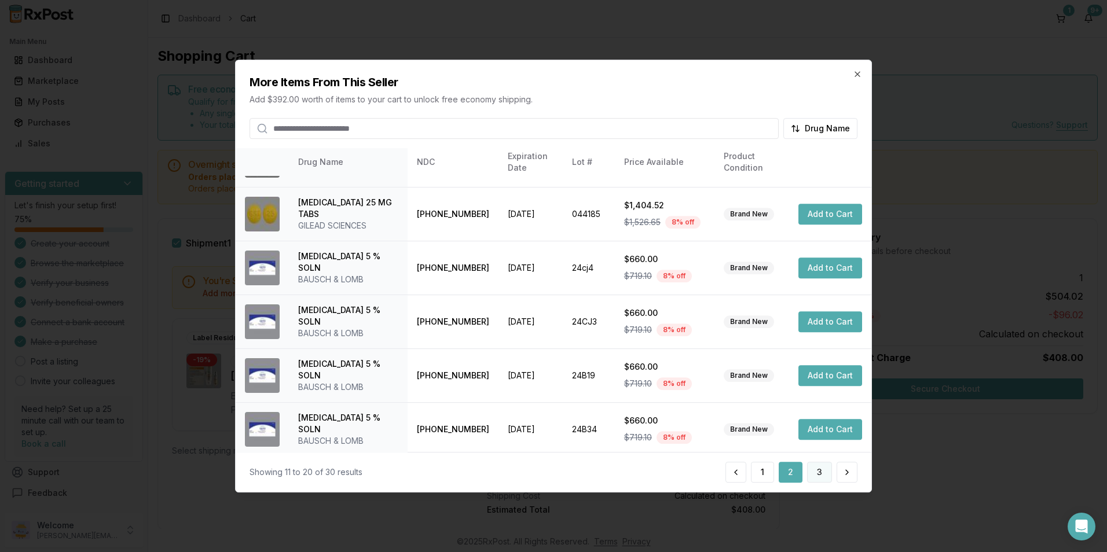
click at [814, 471] on button "3" at bounding box center [819, 472] width 25 height 21
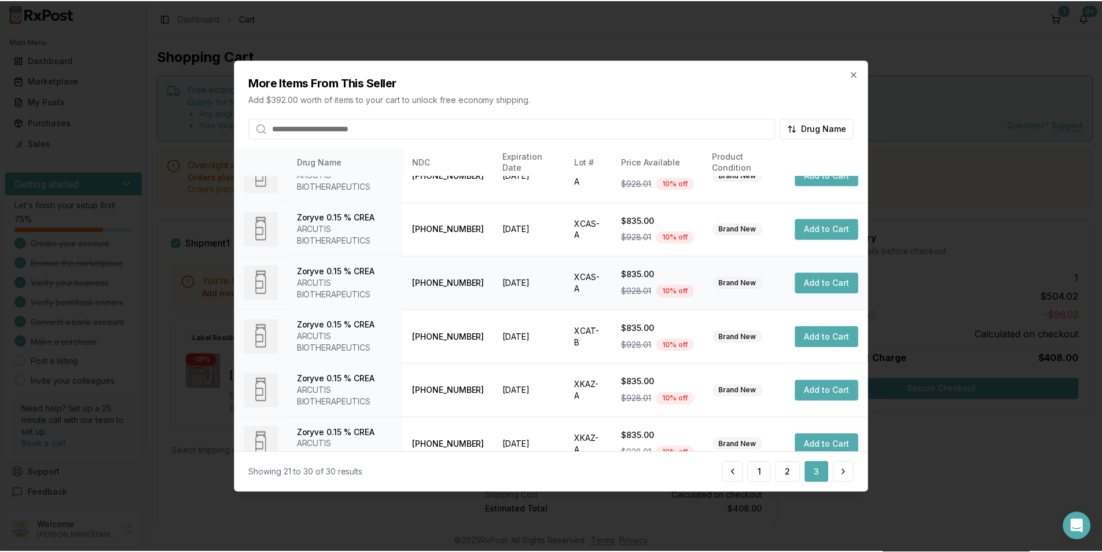
scroll to position [262, 0]
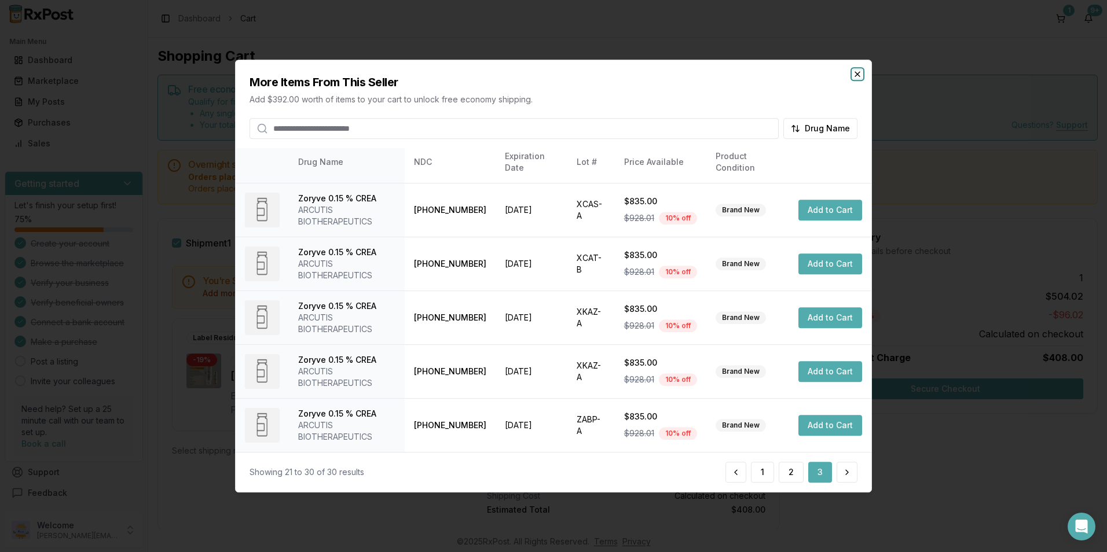
click at [862, 75] on icon "button" at bounding box center [857, 73] width 9 height 9
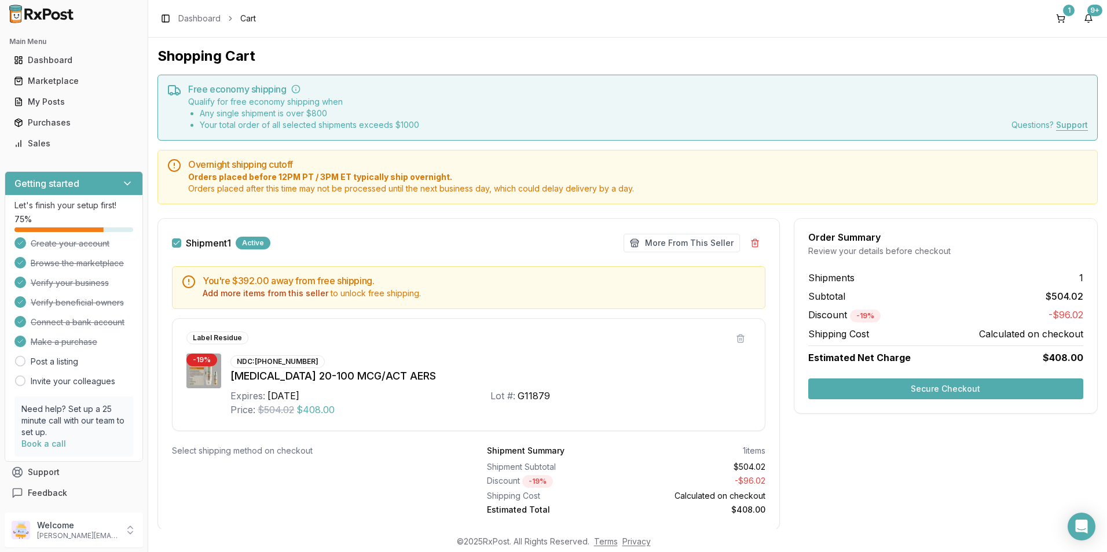
click at [994, 390] on button "Secure Checkout" at bounding box center [945, 389] width 275 height 21
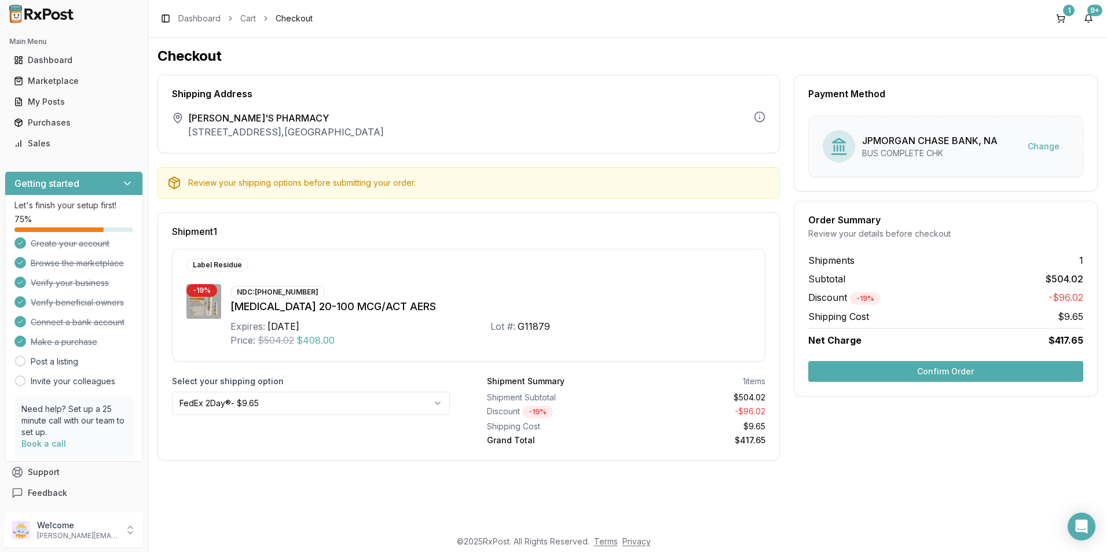
click at [1014, 376] on button "Confirm Order" at bounding box center [945, 371] width 275 height 21
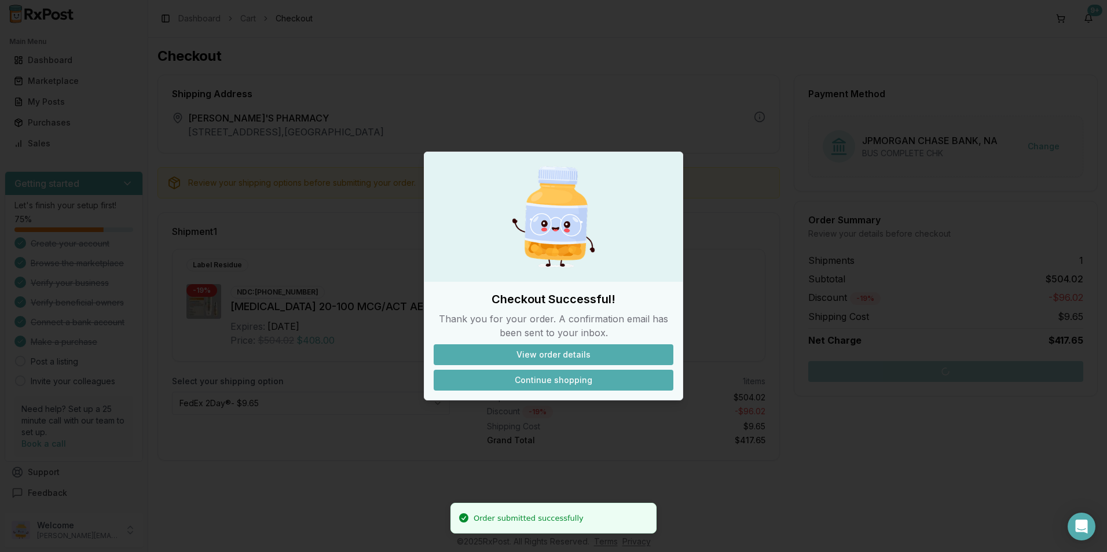
click at [555, 386] on button "Continue shopping" at bounding box center [554, 380] width 240 height 21
